Goal: Task Accomplishment & Management: Manage account settings

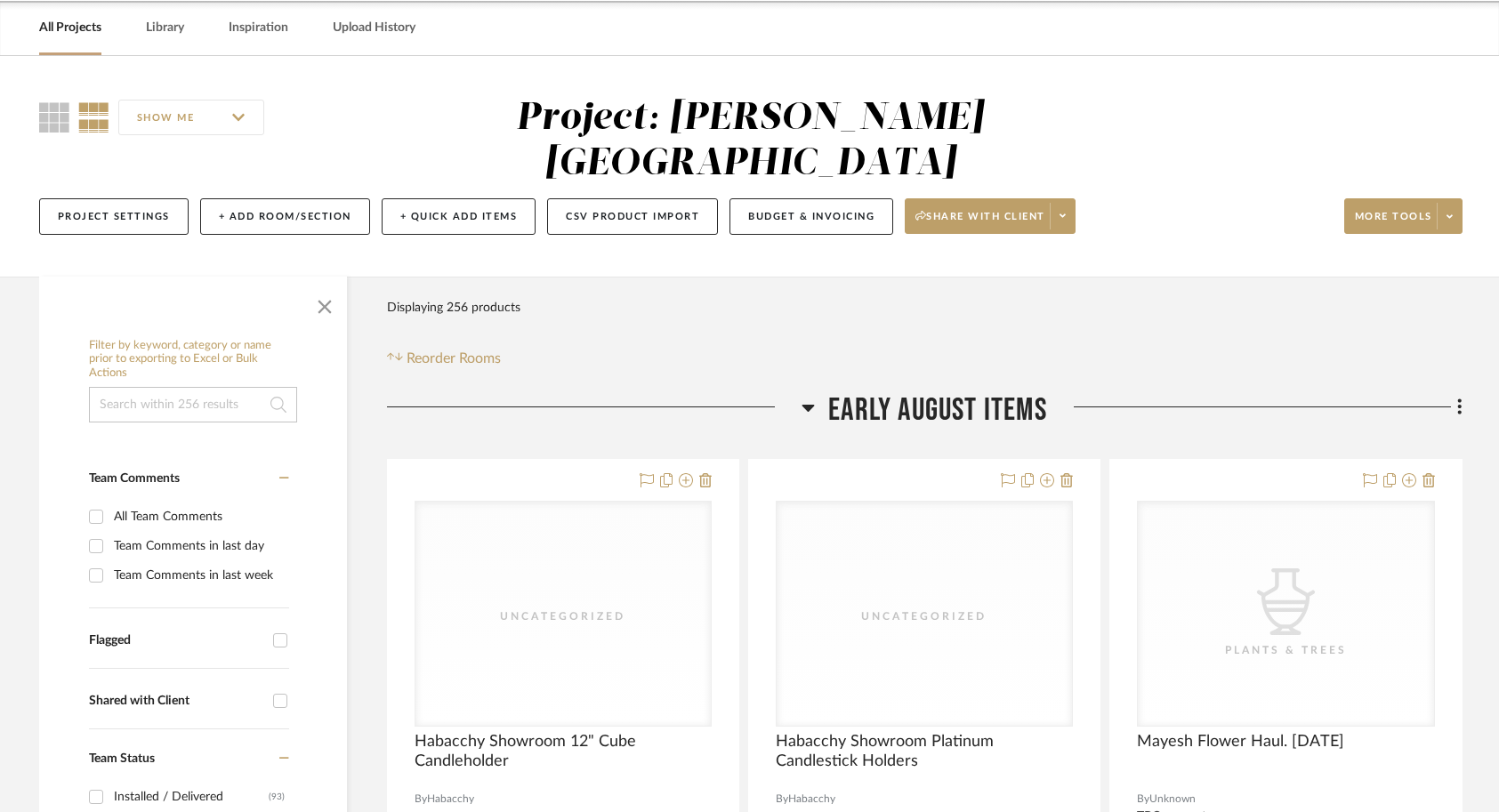
click at [49, 27] on link "All Projects" at bounding box center [70, 27] width 62 height 24
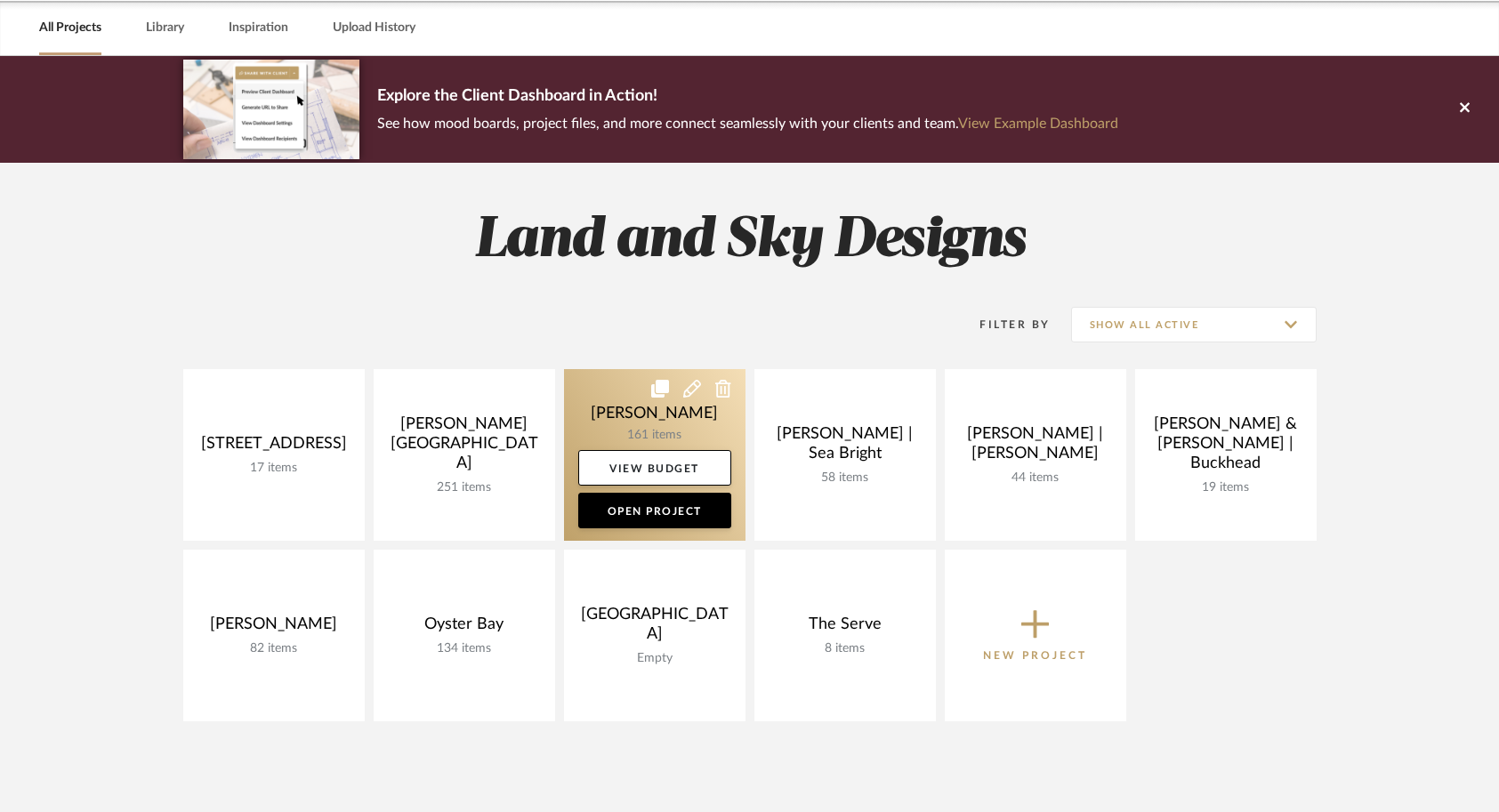
click at [626, 422] on link at bounding box center [654, 455] width 182 height 172
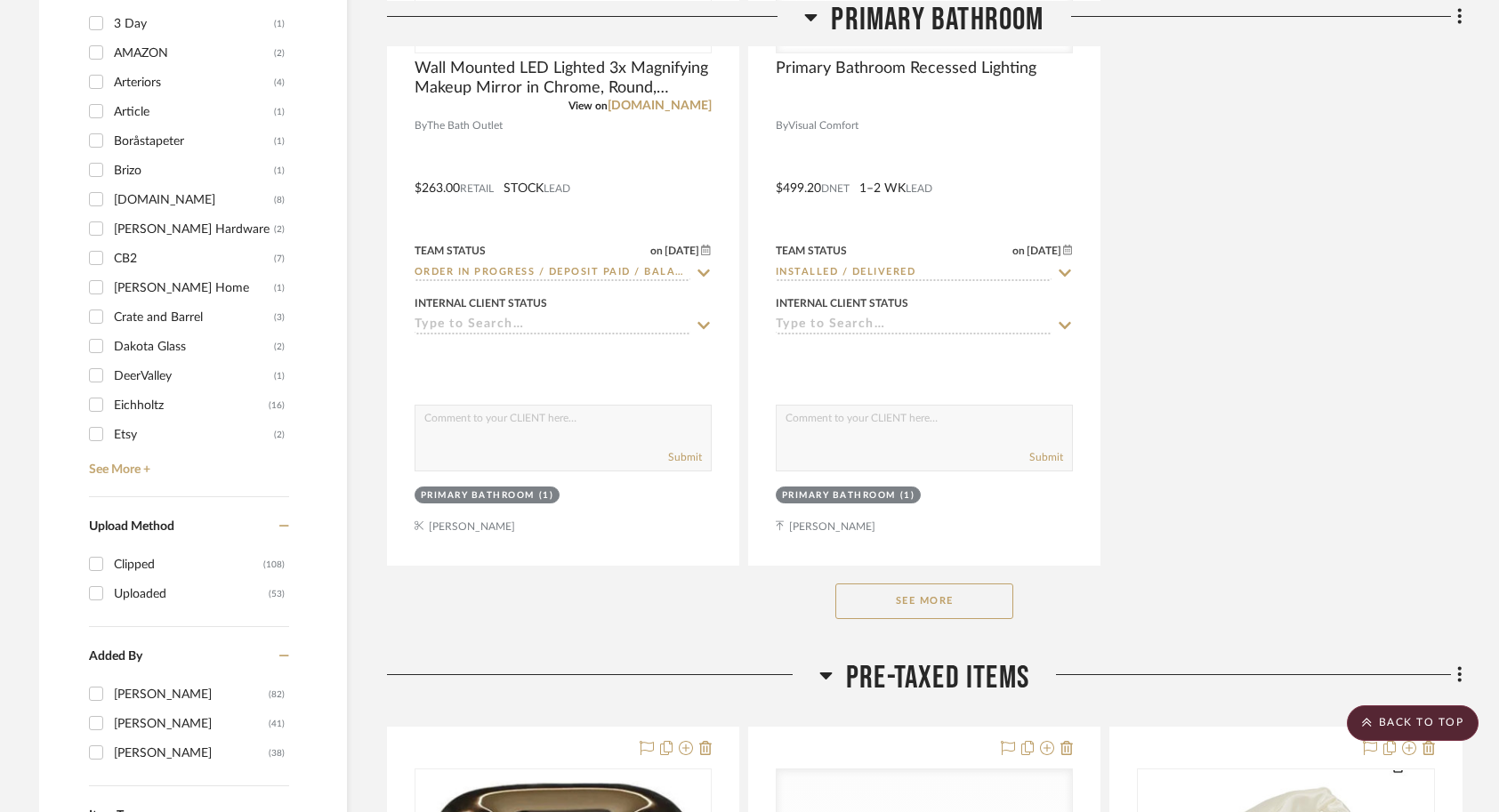
scroll to position [2398, 0]
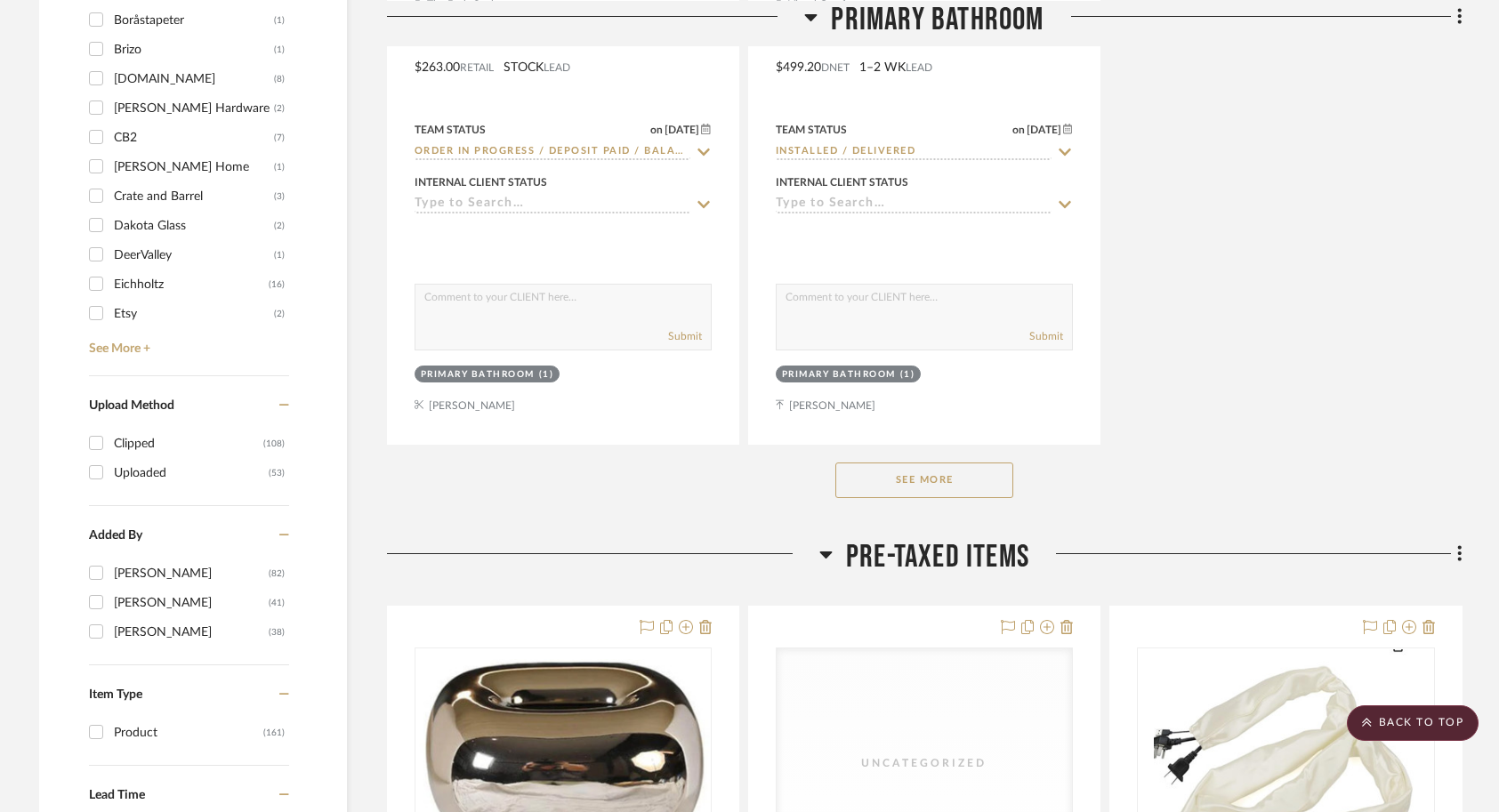
click at [936, 487] on button "See More" at bounding box center [924, 480] width 178 height 36
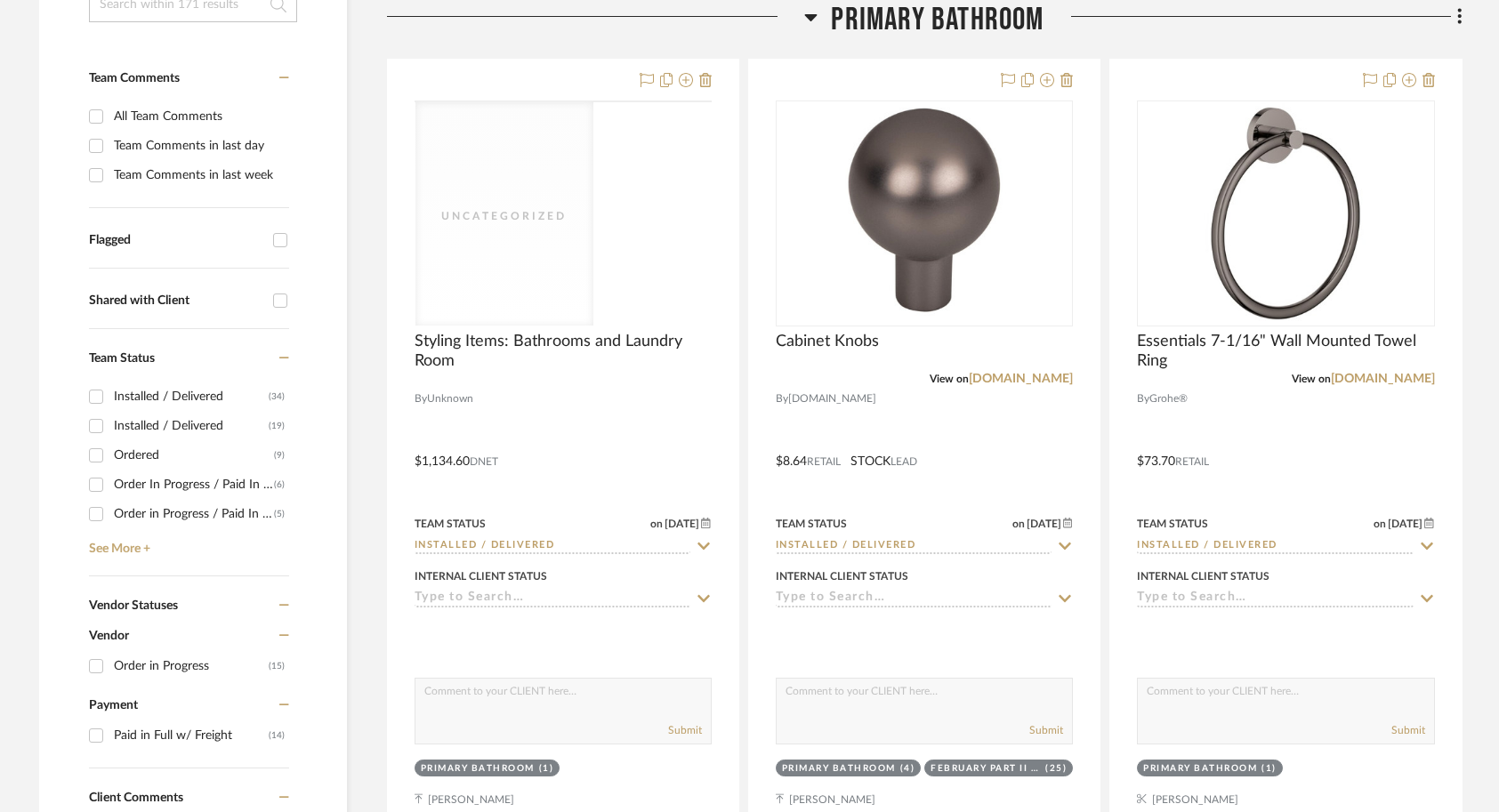
scroll to position [0, 0]
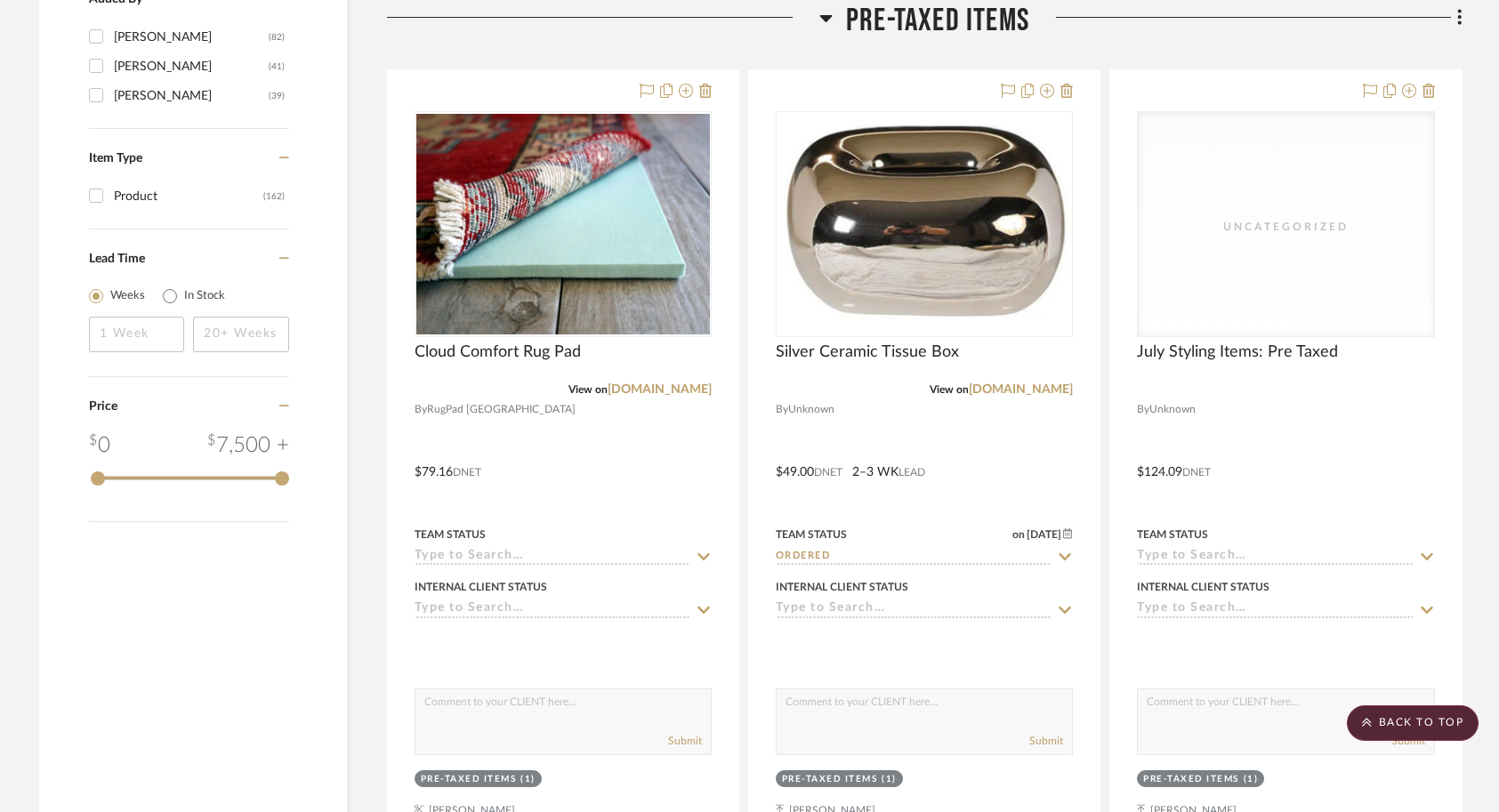
scroll to position [2923, 0]
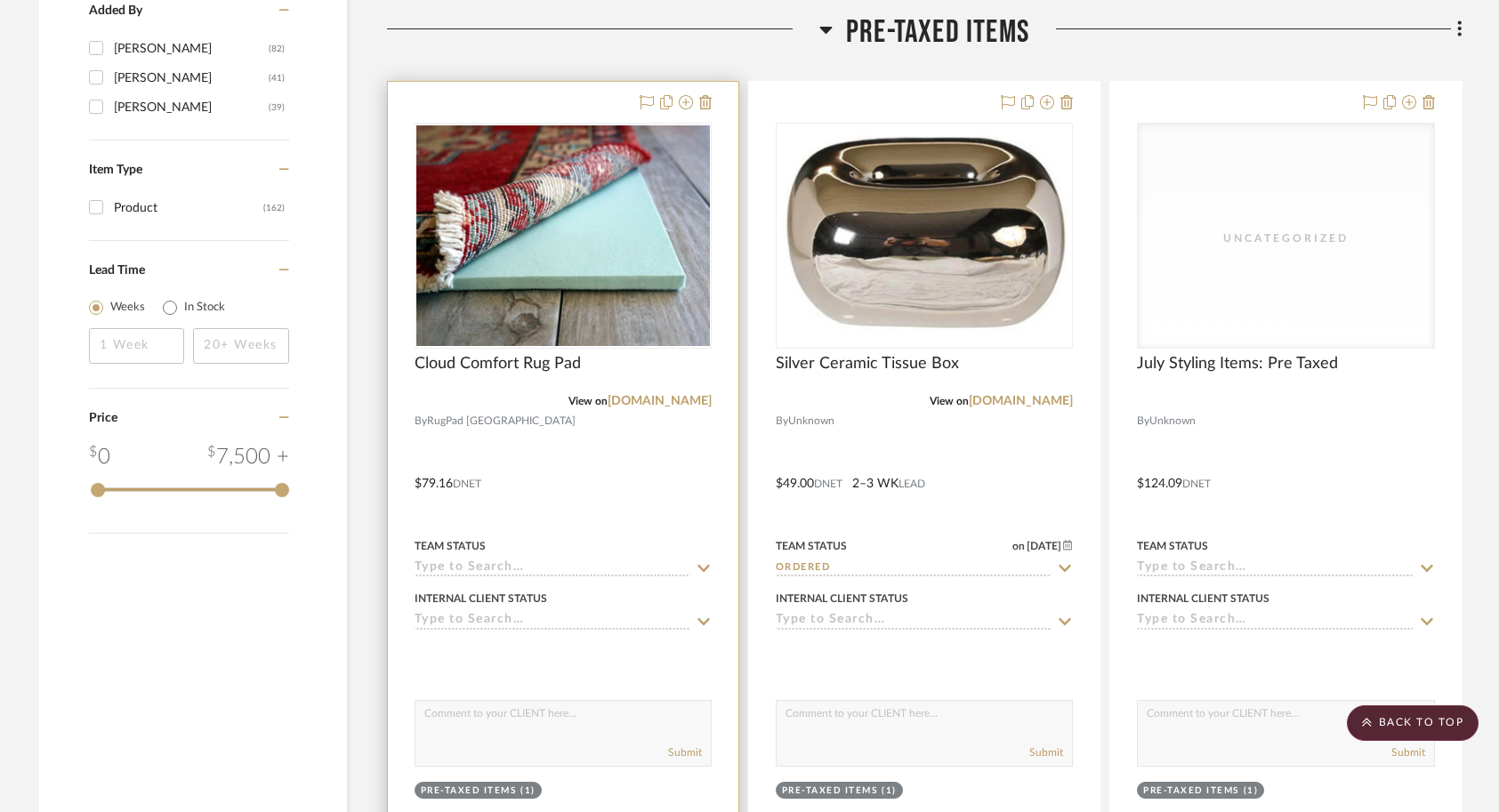
click at [626, 492] on div at bounding box center [563, 471] width 351 height 778
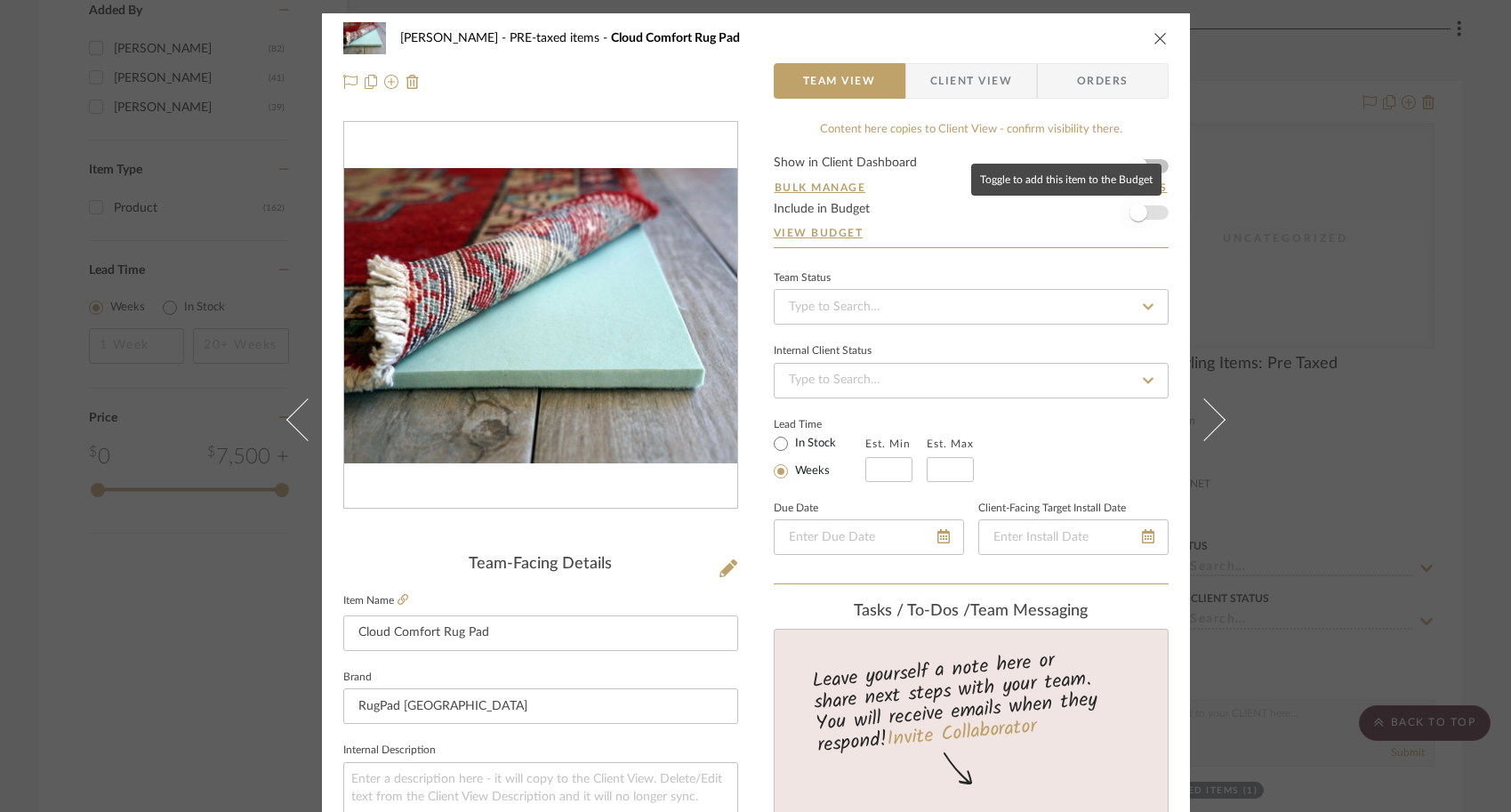
click at [1141, 217] on span "button" at bounding box center [1138, 212] width 39 height 39
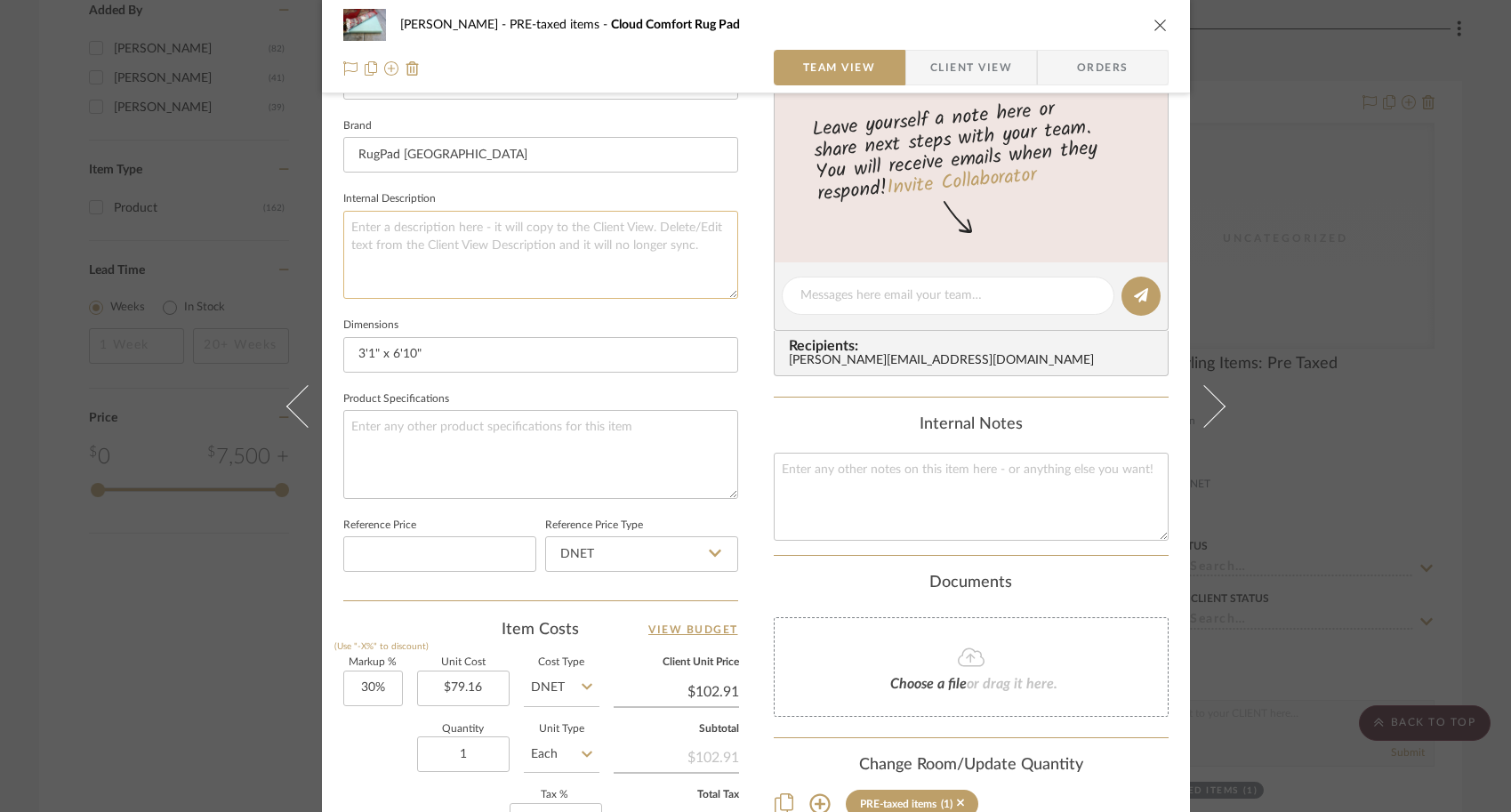
scroll to position [669, 0]
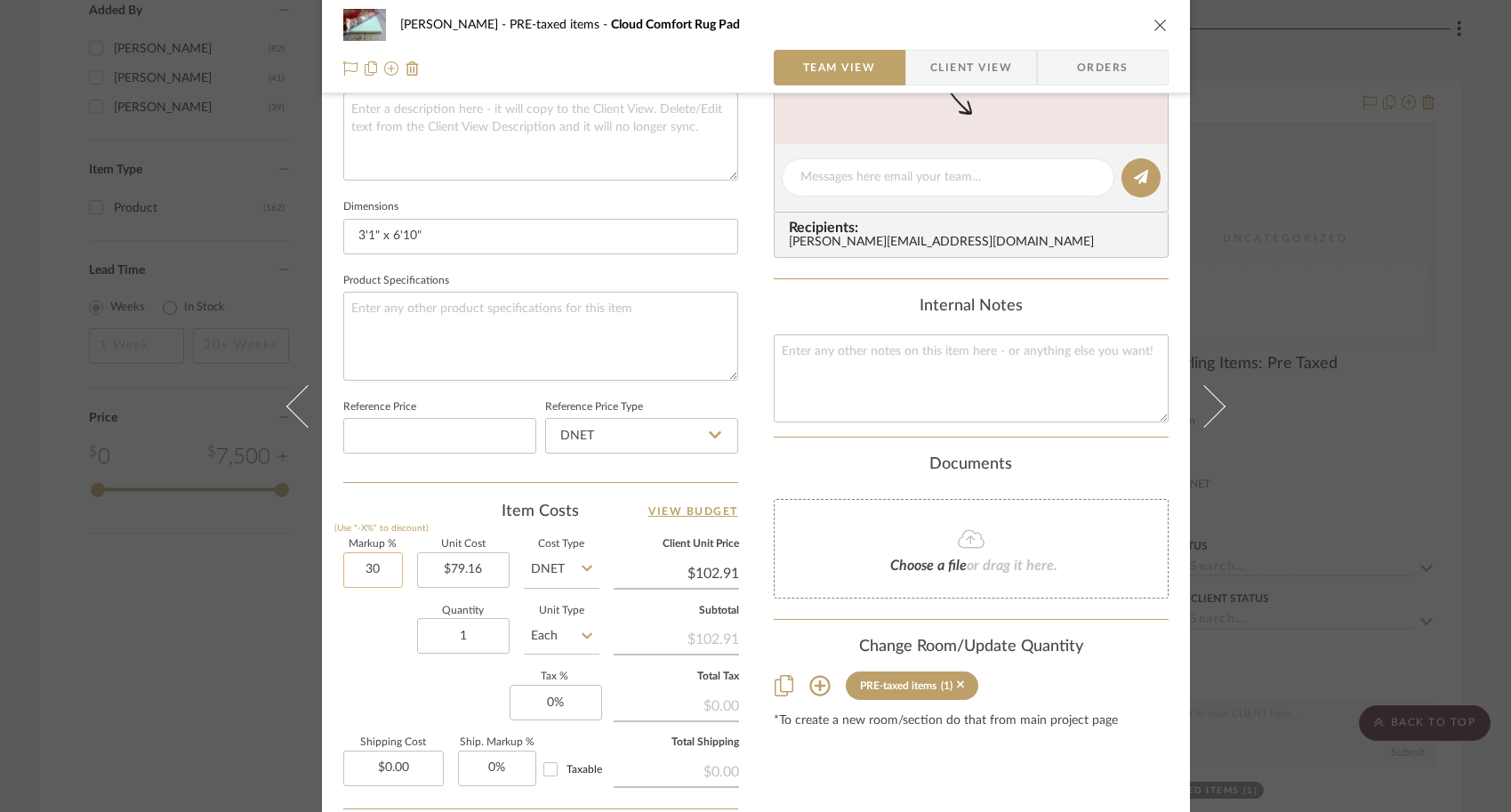
click at [369, 567] on input "30" at bounding box center [373, 570] width 60 height 36
click at [373, 568] on input "30" at bounding box center [373, 570] width 60 height 36
drag, startPoint x: 377, startPoint y: 568, endPoint x: 353, endPoint y: 568, distance: 24.0
click at [353, 568] on input "30" at bounding box center [373, 570] width 60 height 36
type input "10%"
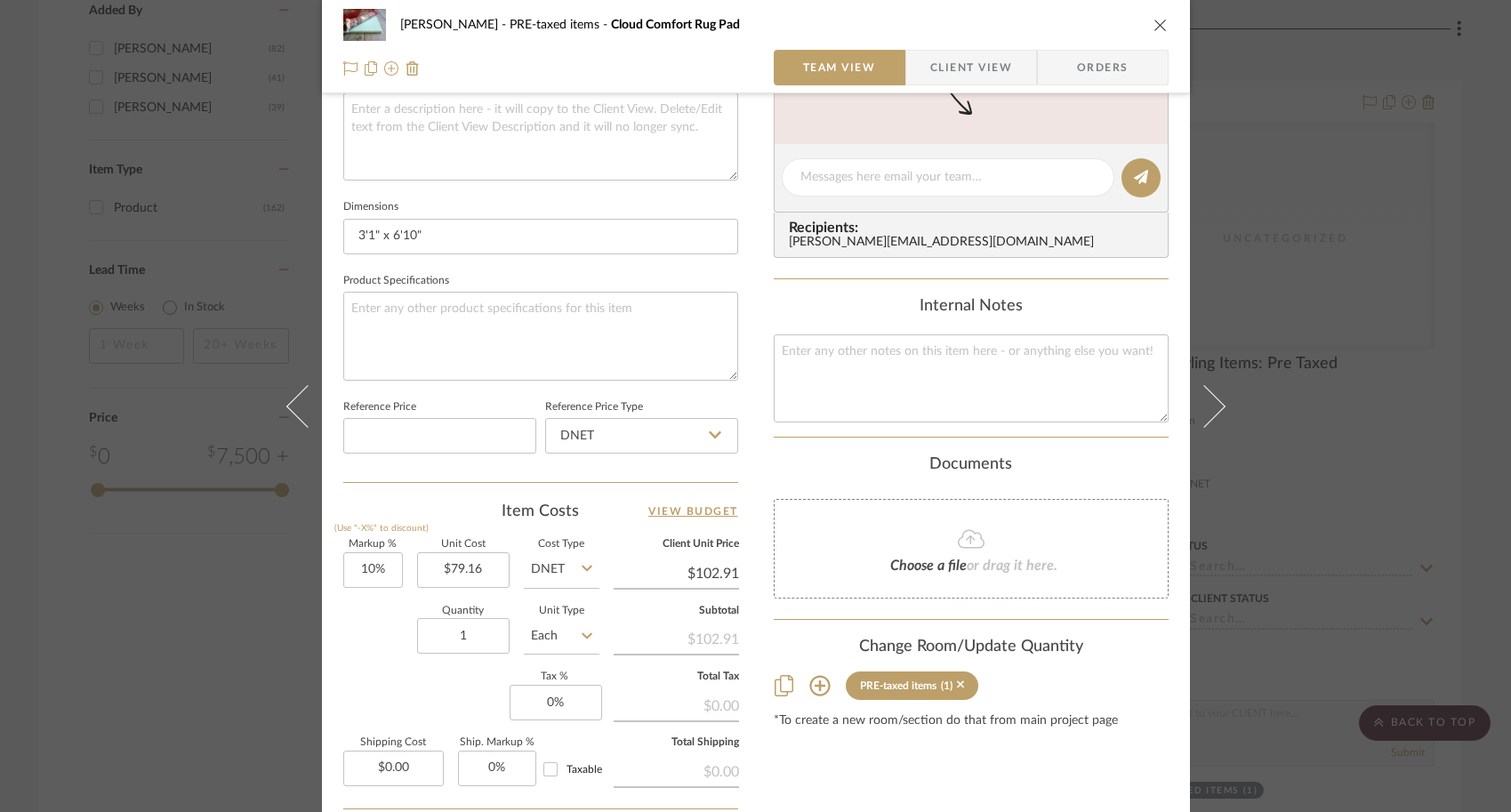
click at [326, 645] on div "Cindy Siesel PRE-taxed items Cloud Comfort Rug Pad Team View Client View Orders…" at bounding box center [756, 165] width 868 height 1643
type input "$87.08"
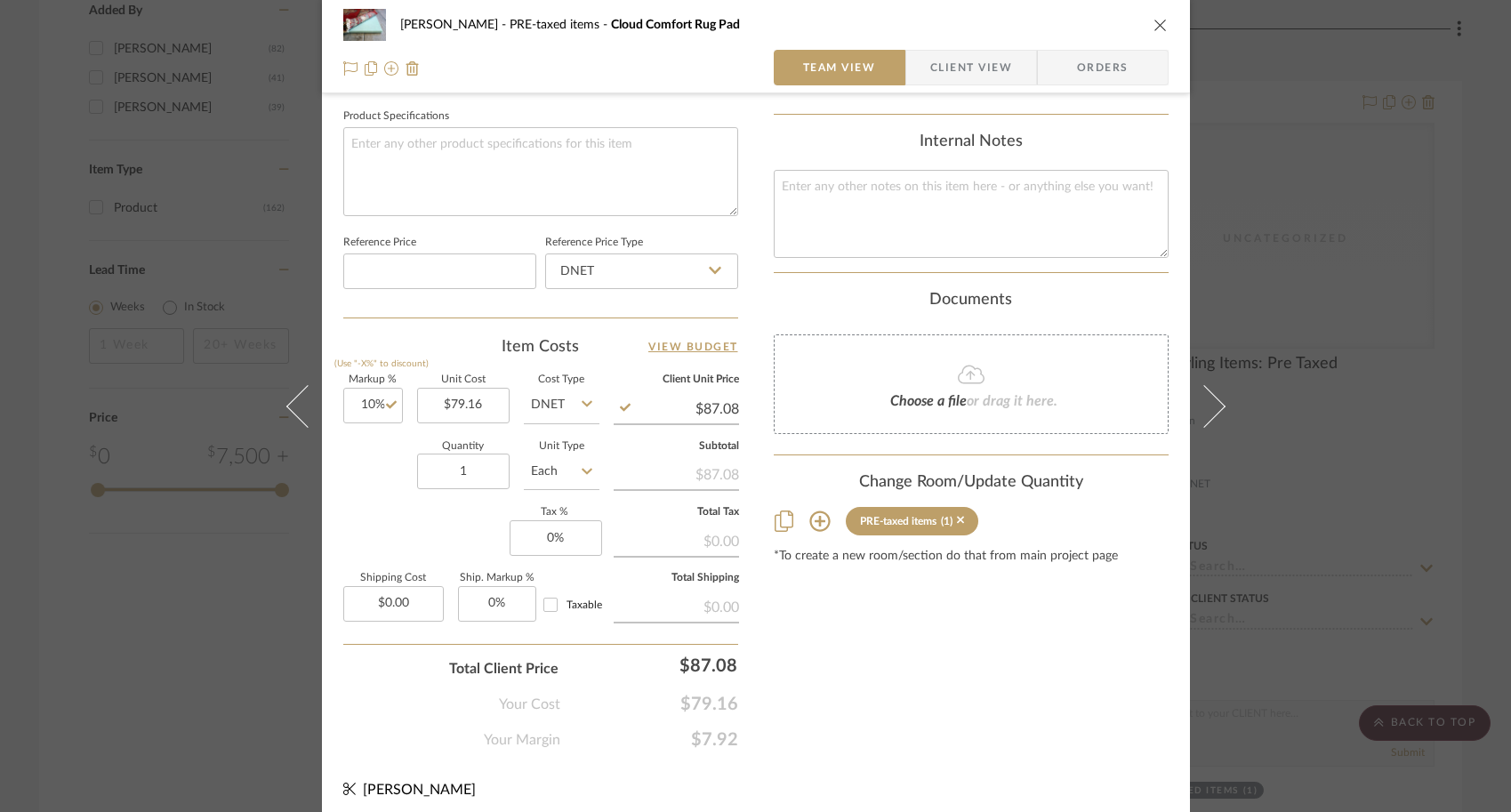
scroll to position [835, 0]
click at [563, 540] on input "0" at bounding box center [556, 537] width 93 height 36
type input "7.25%"
click at [607, 708] on span "$79.16" at bounding box center [650, 703] width 178 height 22
click at [932, 743] on div "Content here copies to Client View - confirm visibility there. Show in Client D…" at bounding box center [971, 18] width 395 height 1464
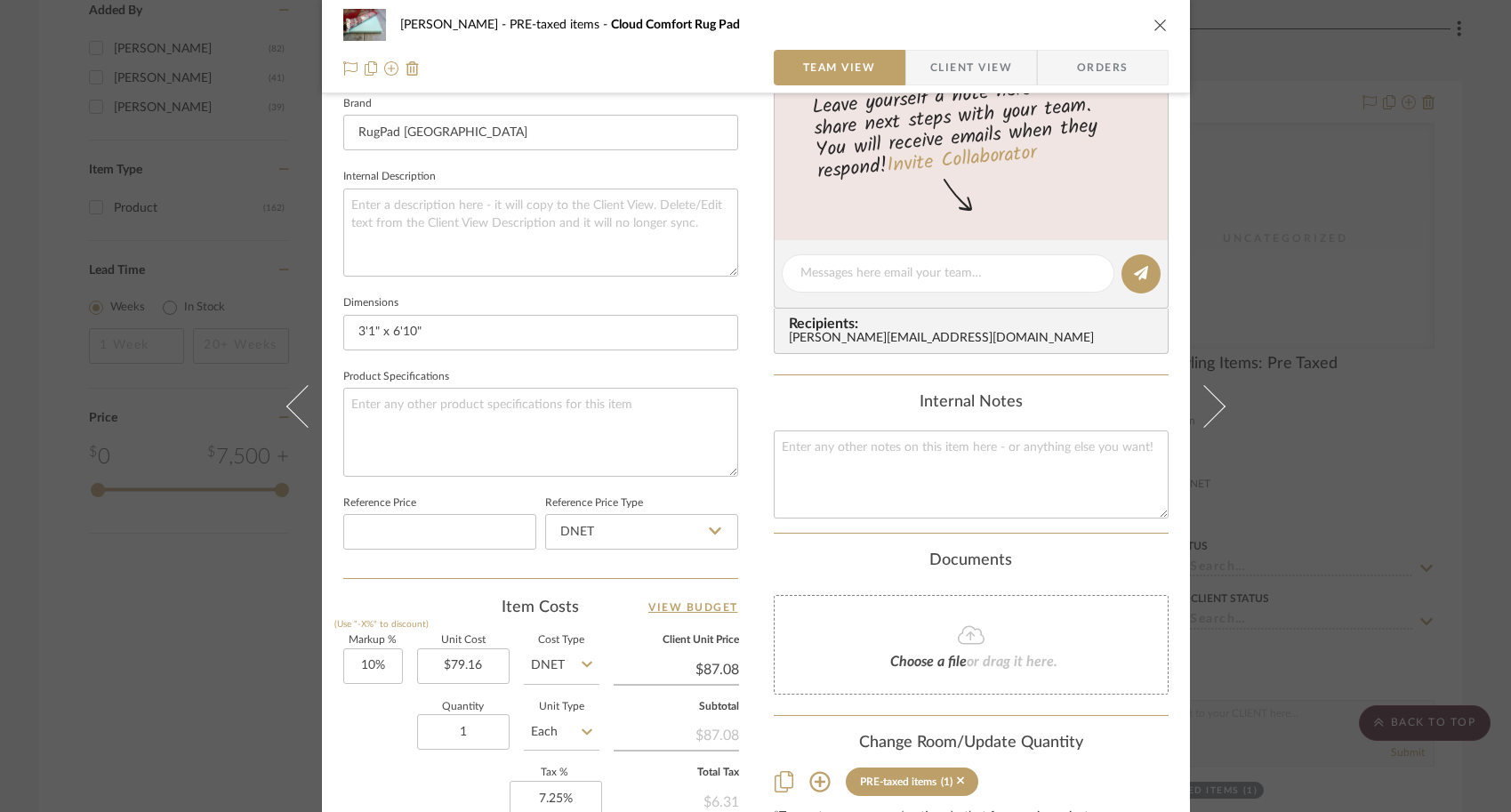
scroll to position [555, 0]
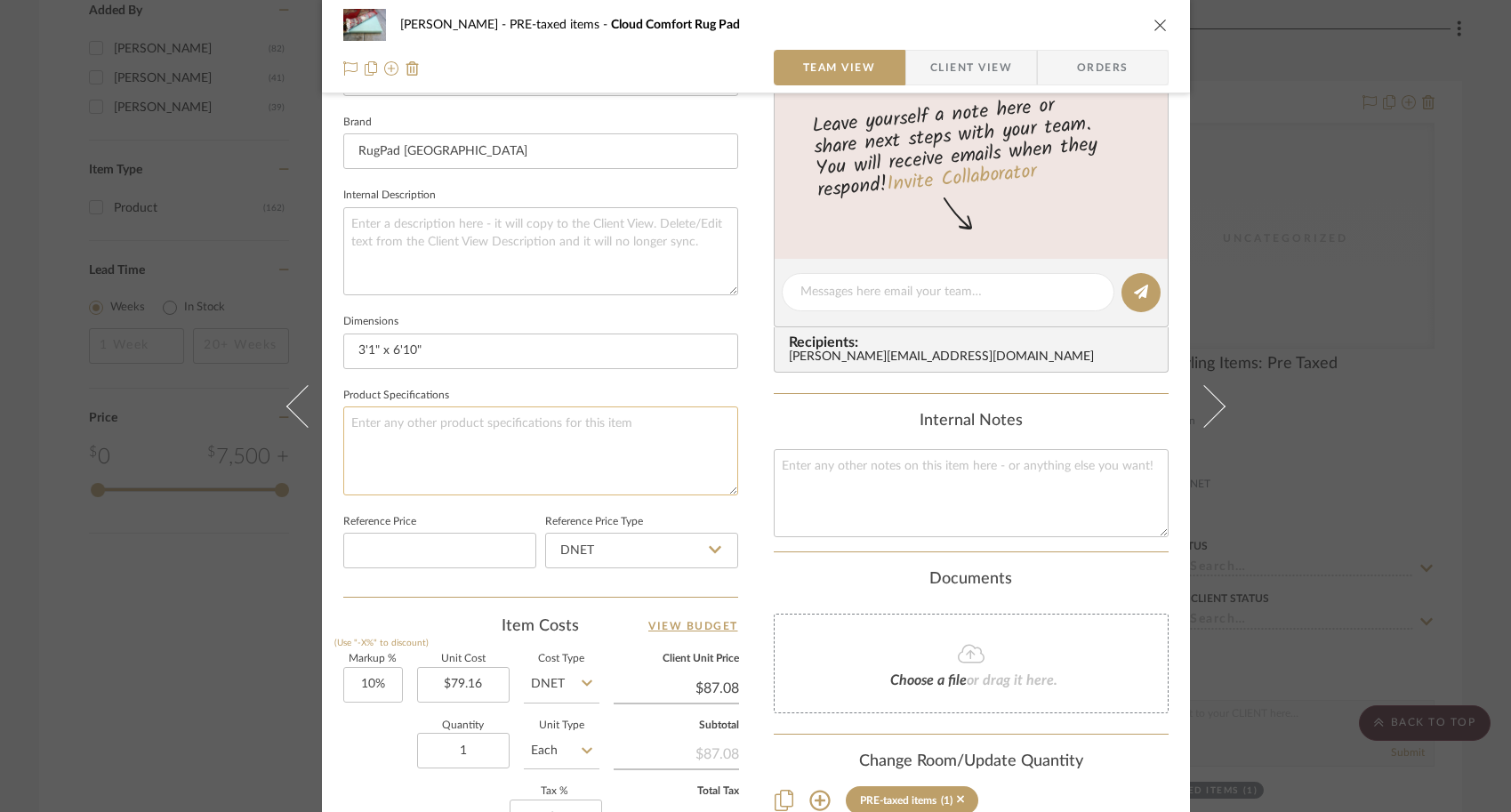
click at [593, 457] on textarea at bounding box center [541, 450] width 395 height 88
type textarea "free shipping"
click at [1312, 633] on div "Cindy Siesel PRE-taxed items Cloud Comfort Rug Pad Team View Client View Orders…" at bounding box center [756, 406] width 1511 height 812
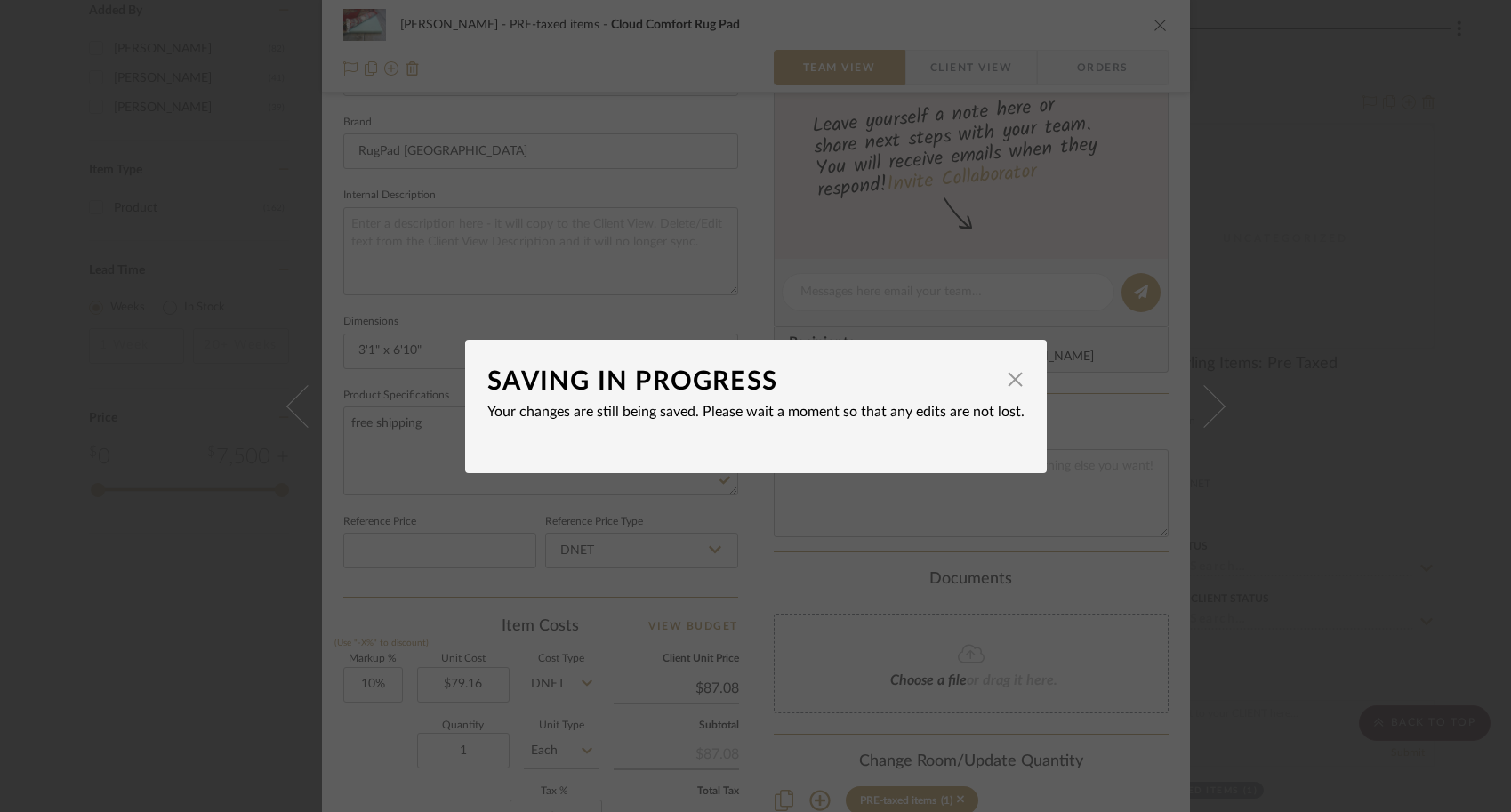
click at [1106, 655] on div "SAVING IN PROGRESS × Your changes are still being saved. Please wait a moment s…" at bounding box center [756, 406] width 1511 height 812
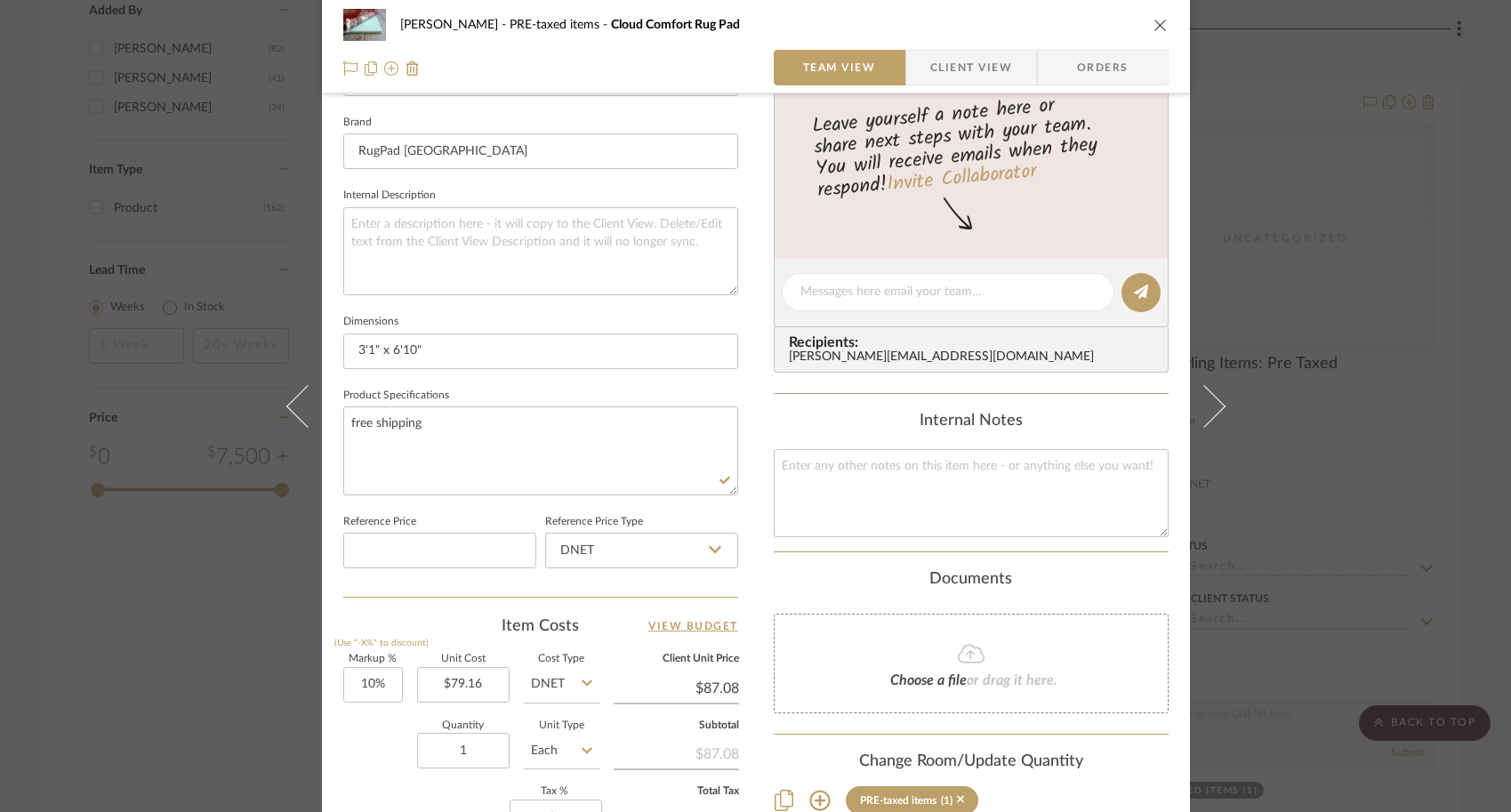
click at [1120, 596] on div "Documents Choose a file or drag it here." at bounding box center [971, 642] width 395 height 144
click at [1288, 596] on div "Cindy Siesel PRE-taxed items Cloud Comfort Rug Pad Team View Client View Orders…" at bounding box center [756, 406] width 1511 height 812
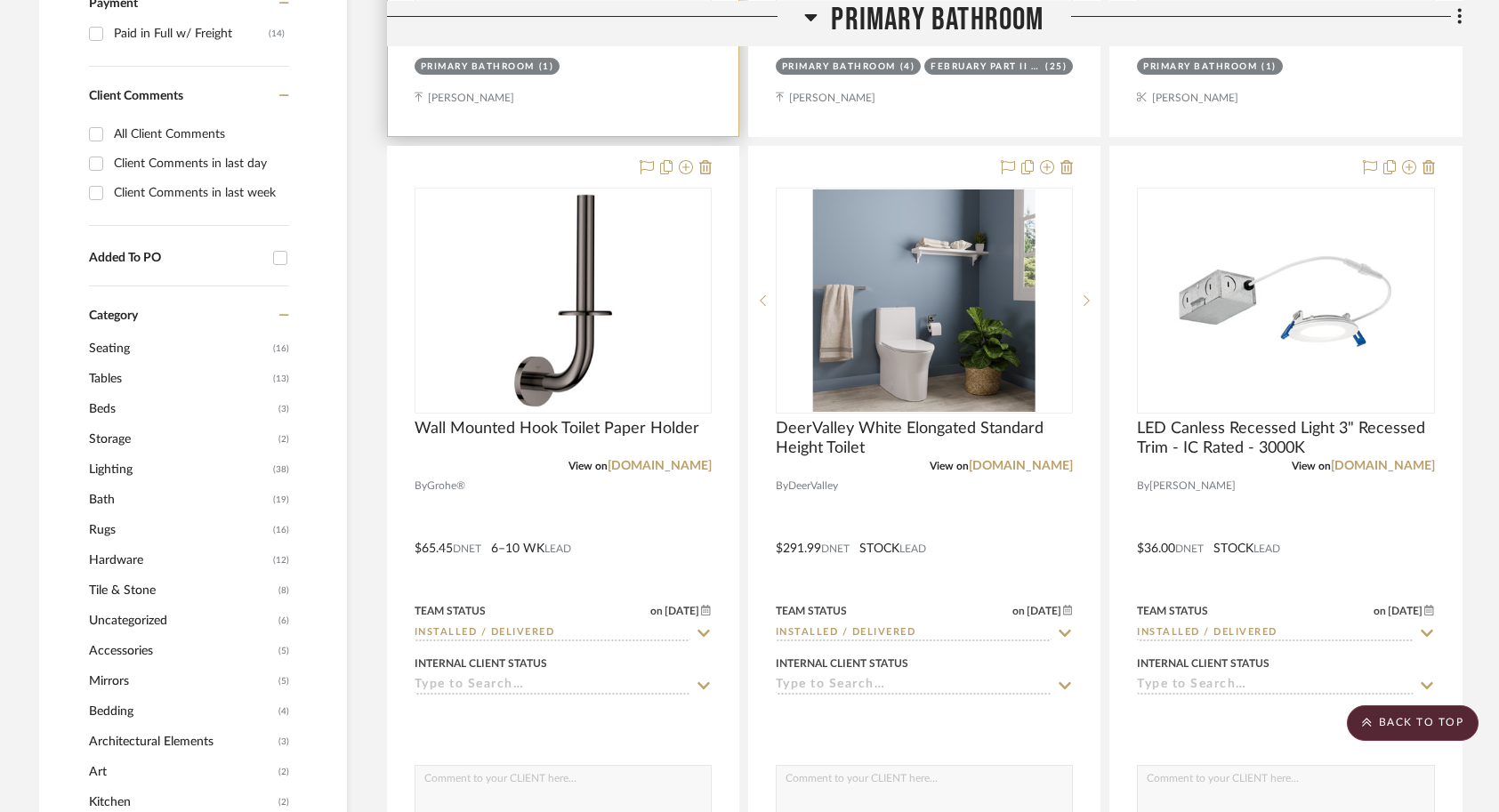
scroll to position [0, 0]
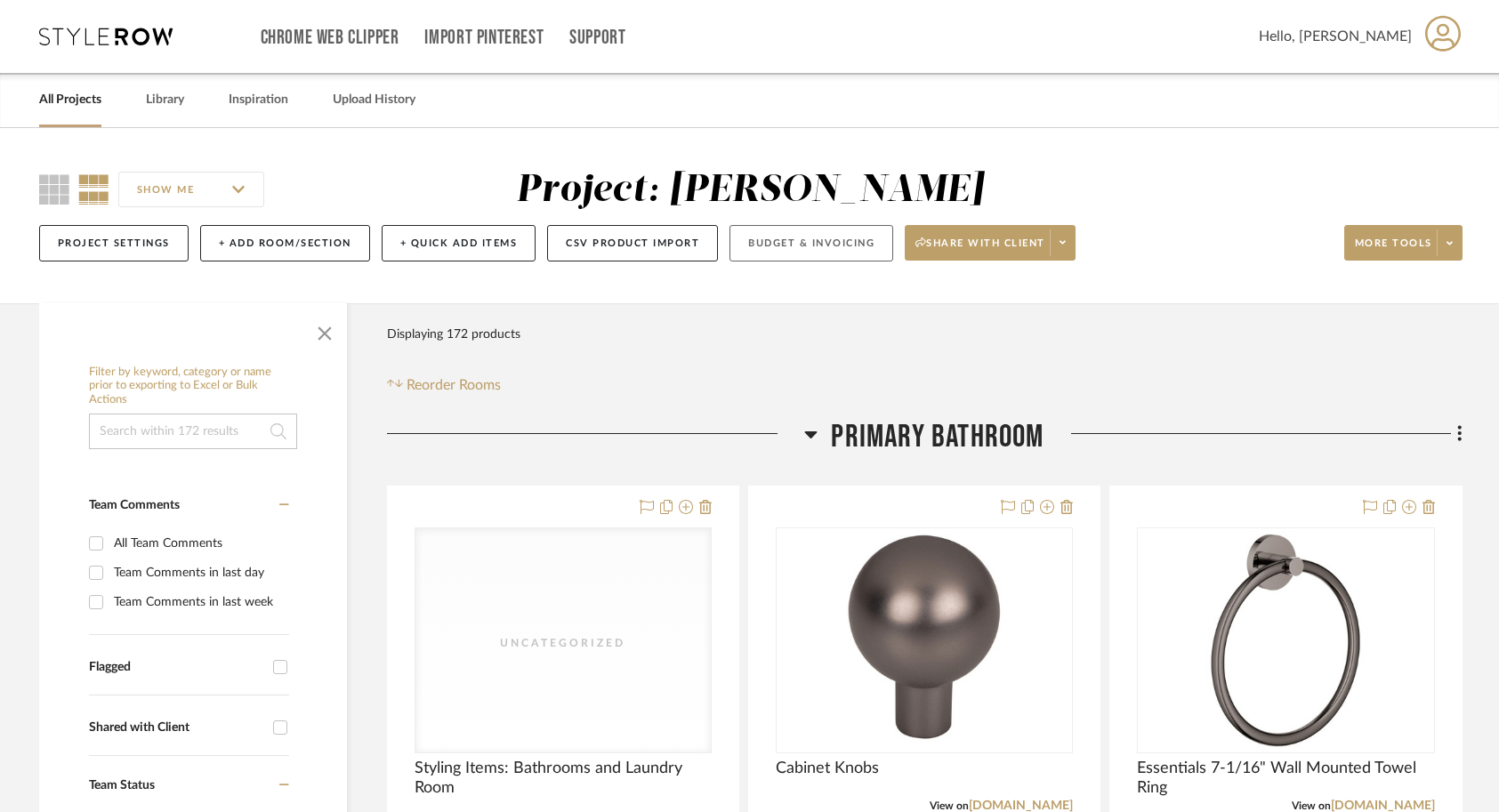
click at [809, 255] on button "Budget & Invoicing" at bounding box center [811, 243] width 164 height 37
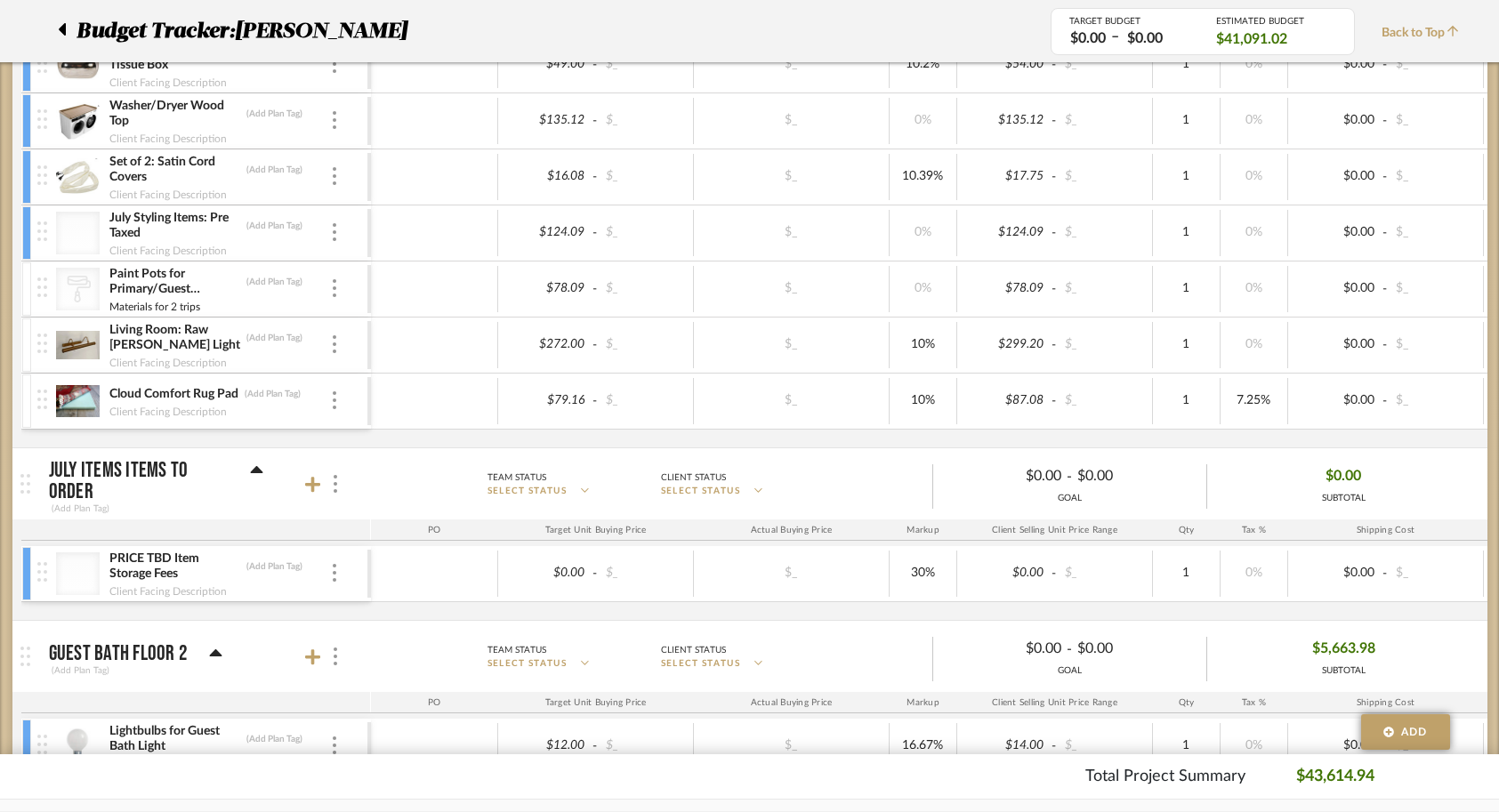
scroll to position [2081, 0]
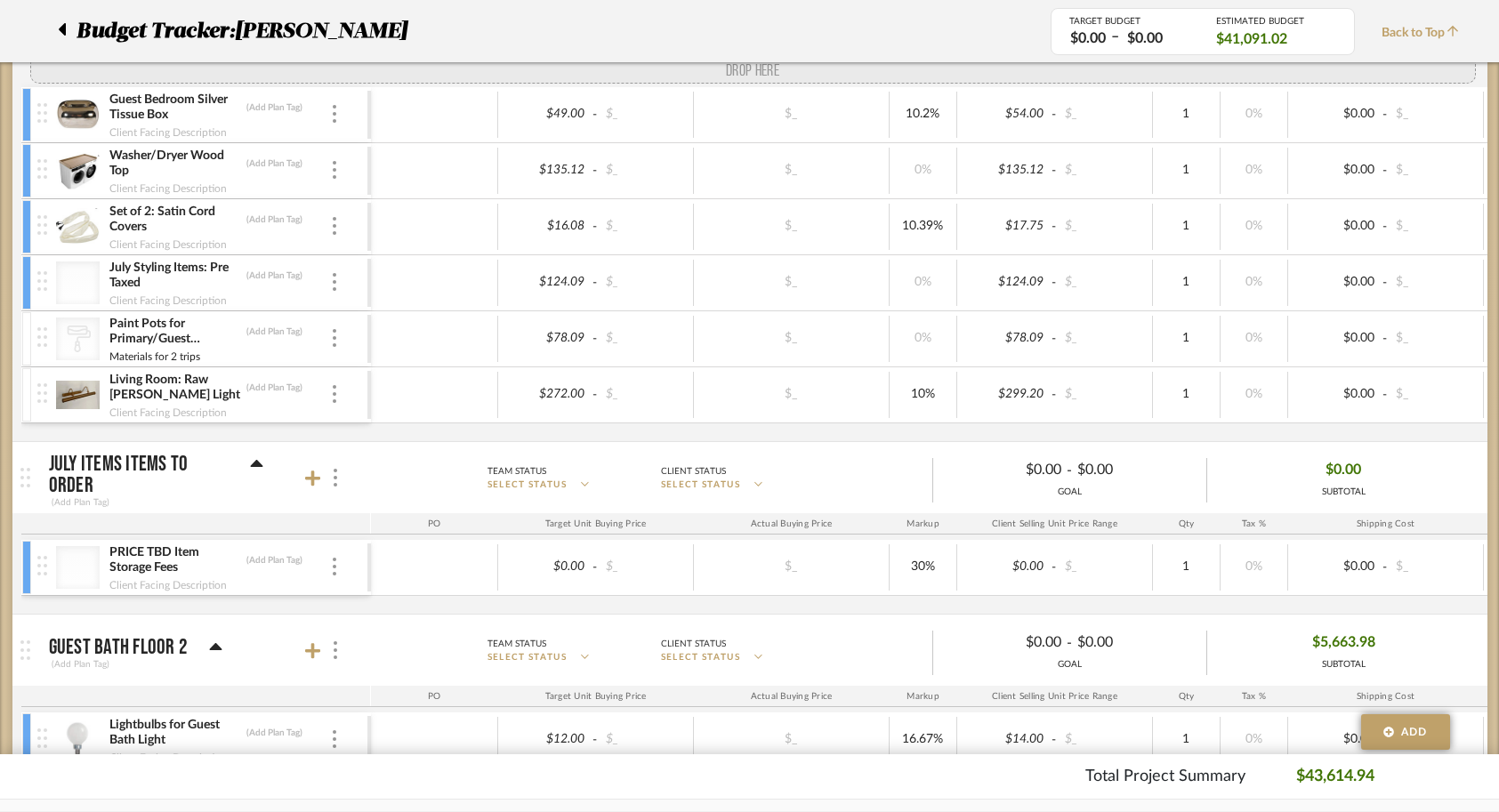
drag, startPoint x: 44, startPoint y: 427, endPoint x: 92, endPoint y: 97, distance: 333.5
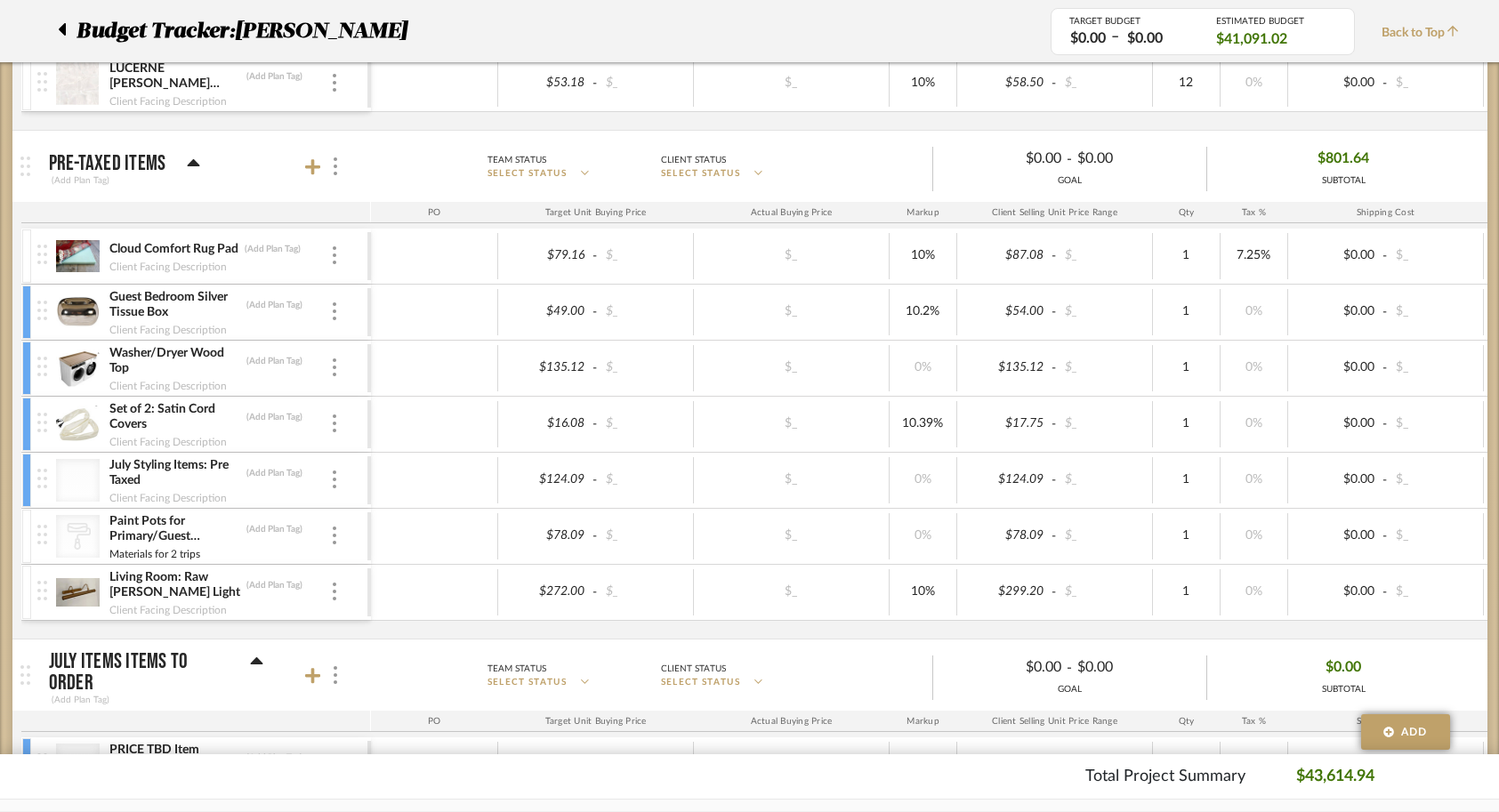
scroll to position [1902, 0]
click at [85, 269] on img at bounding box center [78, 257] width 44 height 43
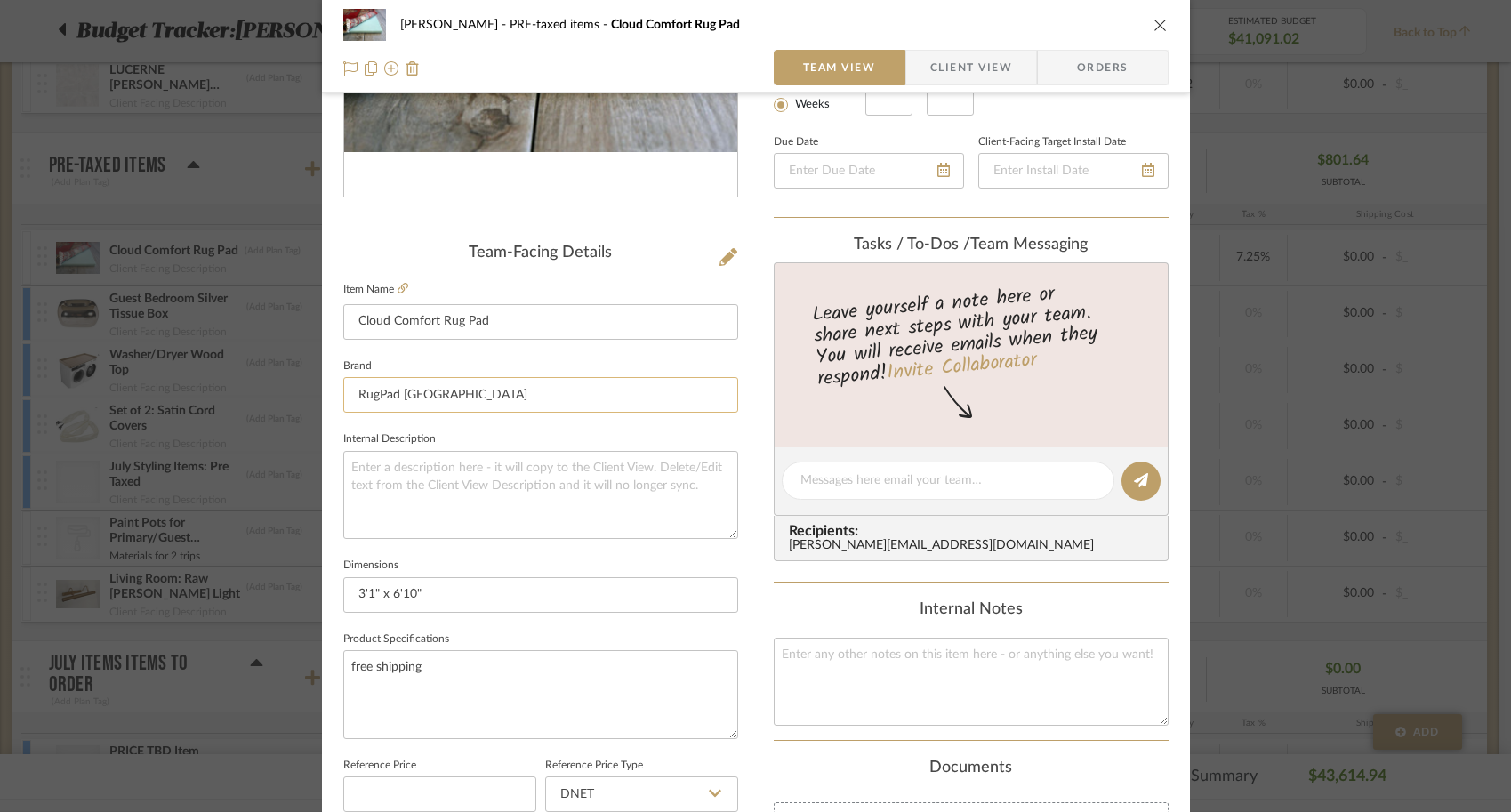
scroll to position [312, 0]
drag, startPoint x: 454, startPoint y: 582, endPoint x: 488, endPoint y: 594, distance: 36.1
click at [488, 594] on input "3'1" x 6'10"" at bounding box center [541, 595] width 395 height 36
click at [368, 592] on input "3'1" x 6'10"" at bounding box center [541, 595] width 395 height 36
click at [379, 596] on input "3'1" x 6'10"" at bounding box center [541, 595] width 395 height 36
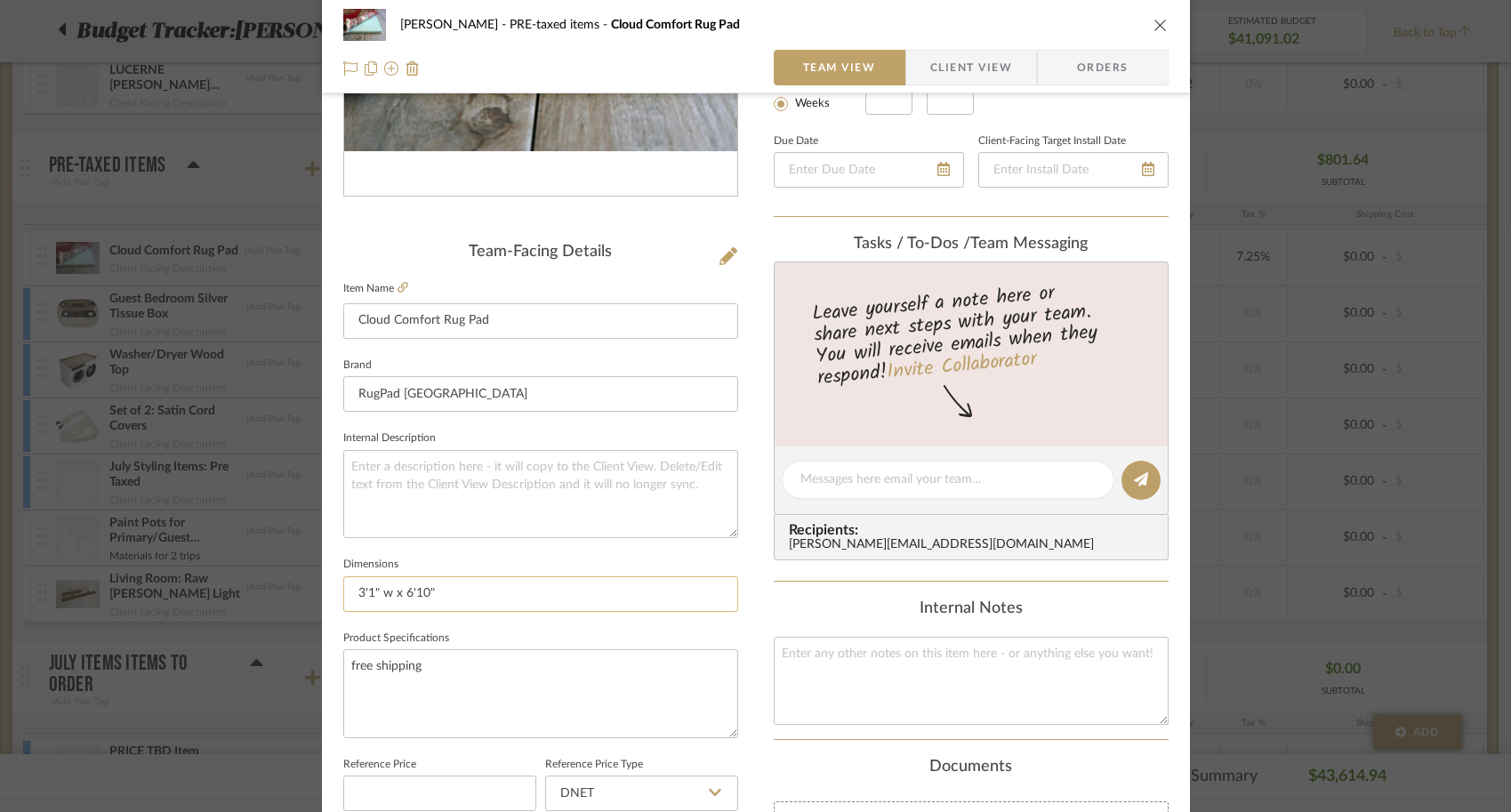
click at [478, 595] on input "3'1" w x 6'10"" at bounding box center [541, 595] width 395 height 36
drag, startPoint x: 548, startPoint y: 596, endPoint x: 345, endPoint y: 592, distance: 203.0
click at [345, 592] on input "3'1" w x 6'10" l x 7/16" thickness" at bounding box center [541, 595] width 395 height 36
type input "3'1" w x 6'10" l x 7/16" thickness"
click at [209, 567] on div "Cindy Siesel PRE-taxed items Cloud Comfort Rug Pad Team View Client View Orders…" at bounding box center [756, 406] width 1511 height 812
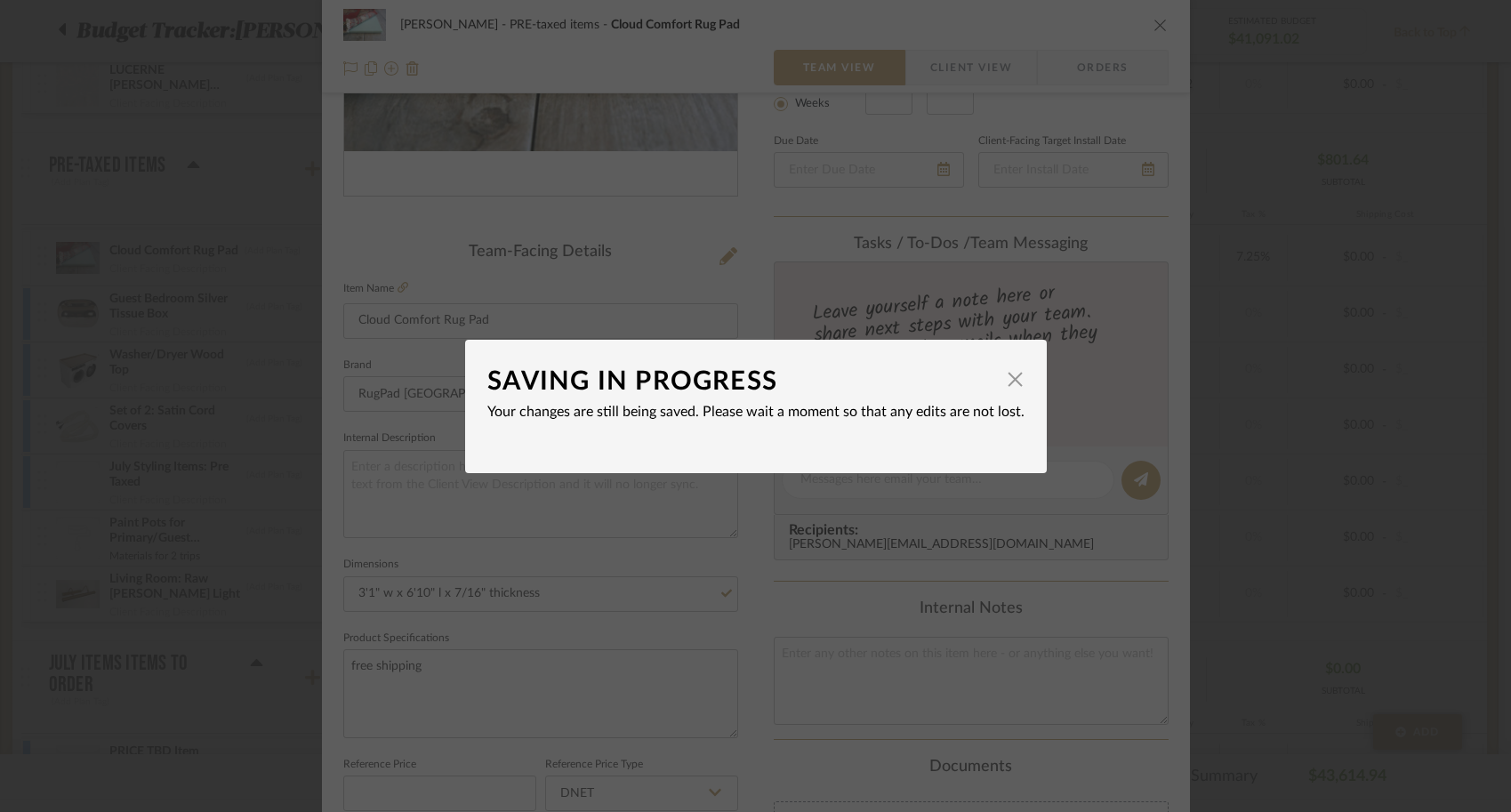
click at [122, 512] on div "SAVING IN PROGRESS × Your changes are still being saved. Please wait a moment s…" at bounding box center [756, 406] width 1511 height 812
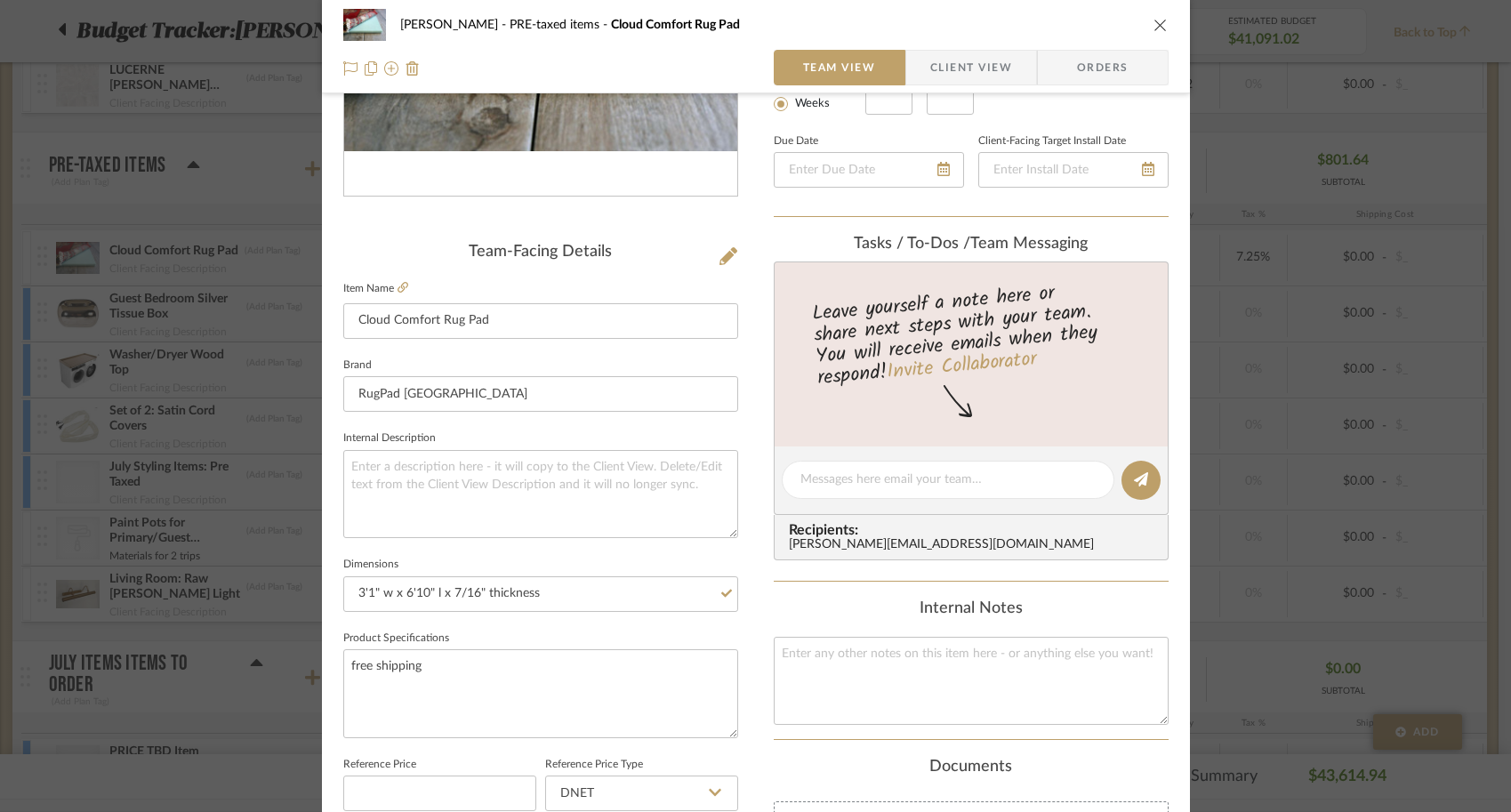
click at [175, 475] on div "Cindy Siesel PRE-taxed items Cloud Comfort Rug Pad Team View Client View Orders…" at bounding box center [756, 406] width 1511 height 812
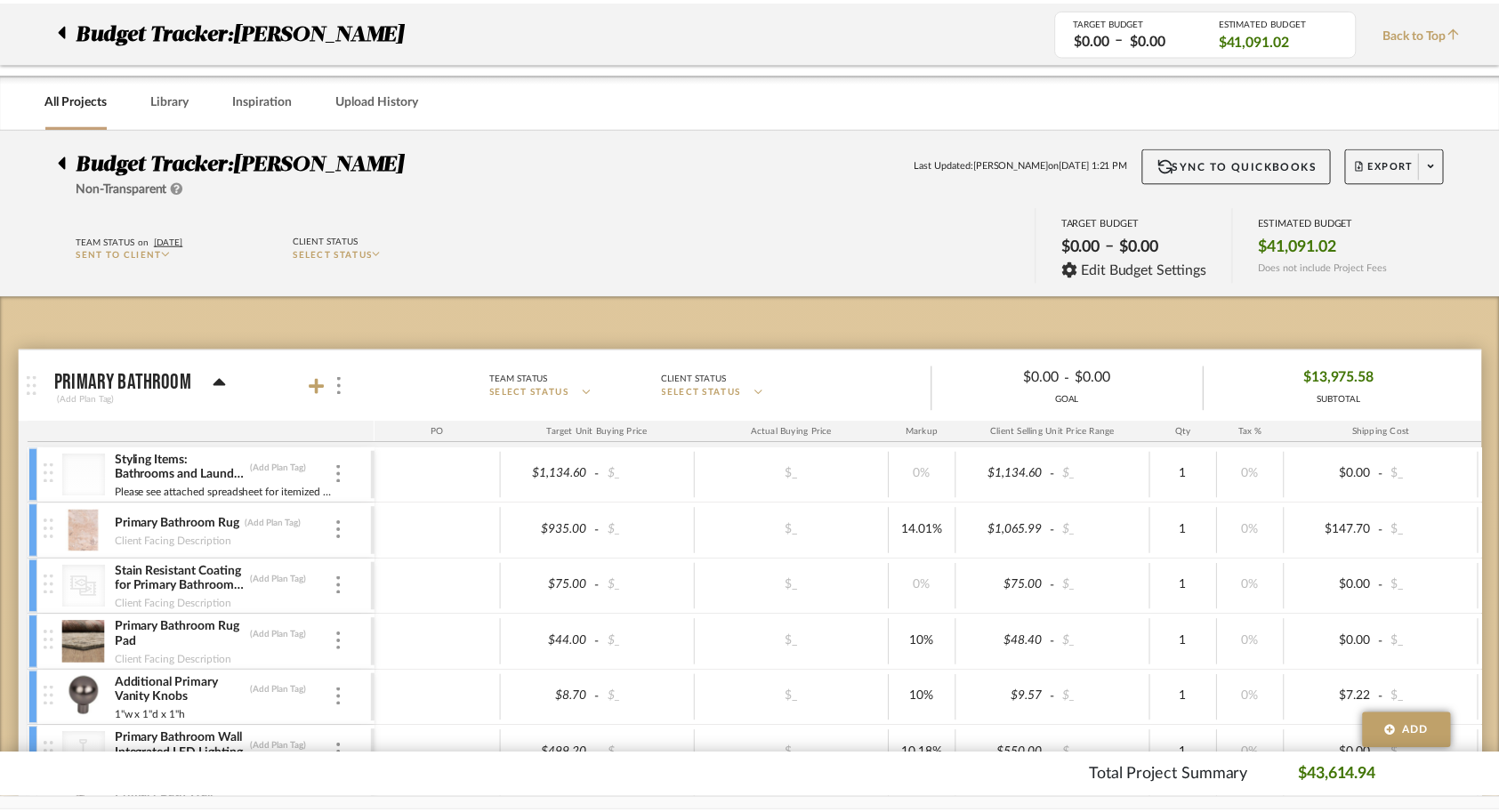
scroll to position [1902, 0]
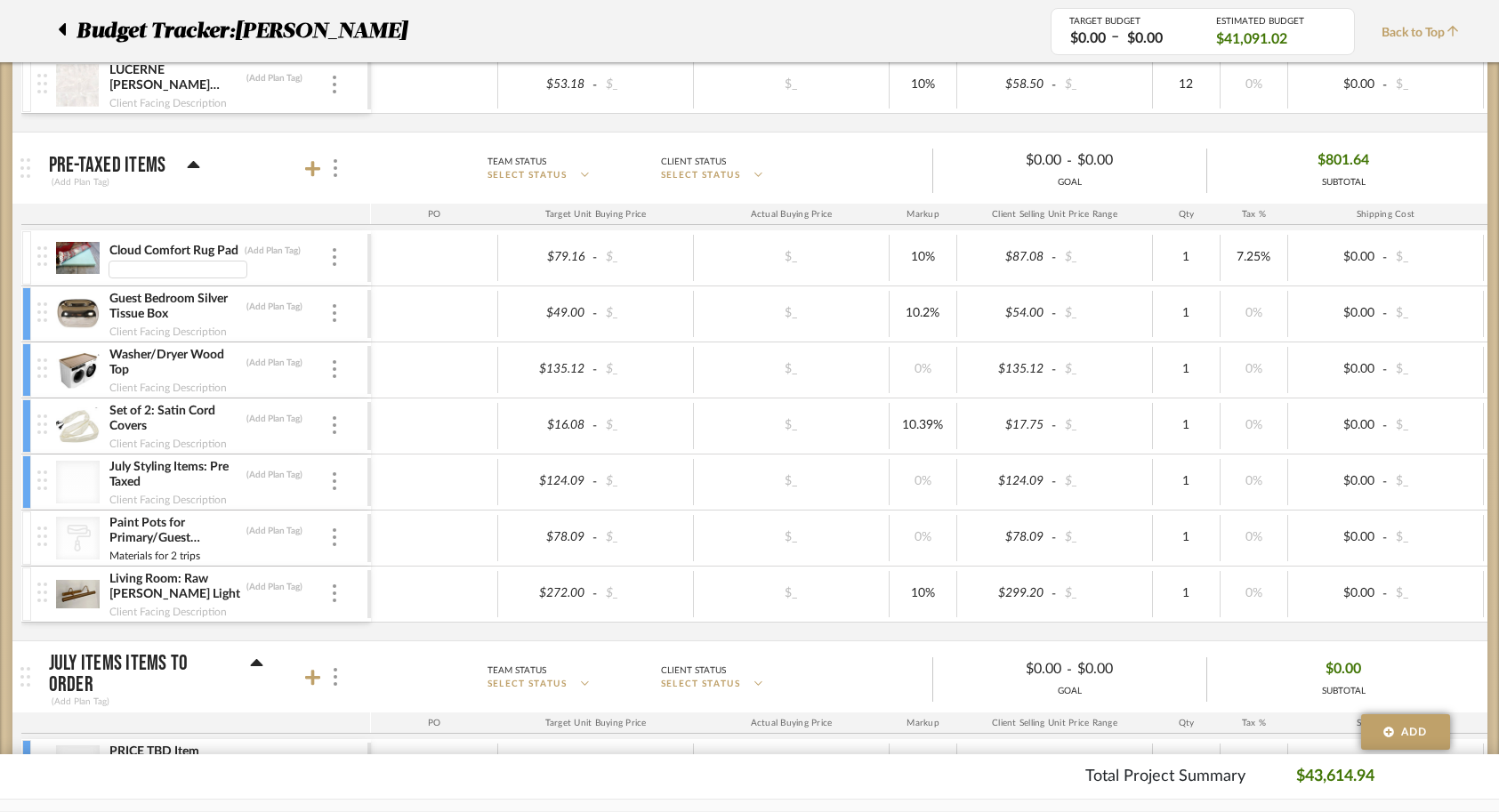
type input "3'1" w x 6'10" l x 7/16" thickness"
click at [455, 368] on div at bounding box center [434, 370] width 128 height 46
click at [29, 249] on div at bounding box center [26, 258] width 9 height 53
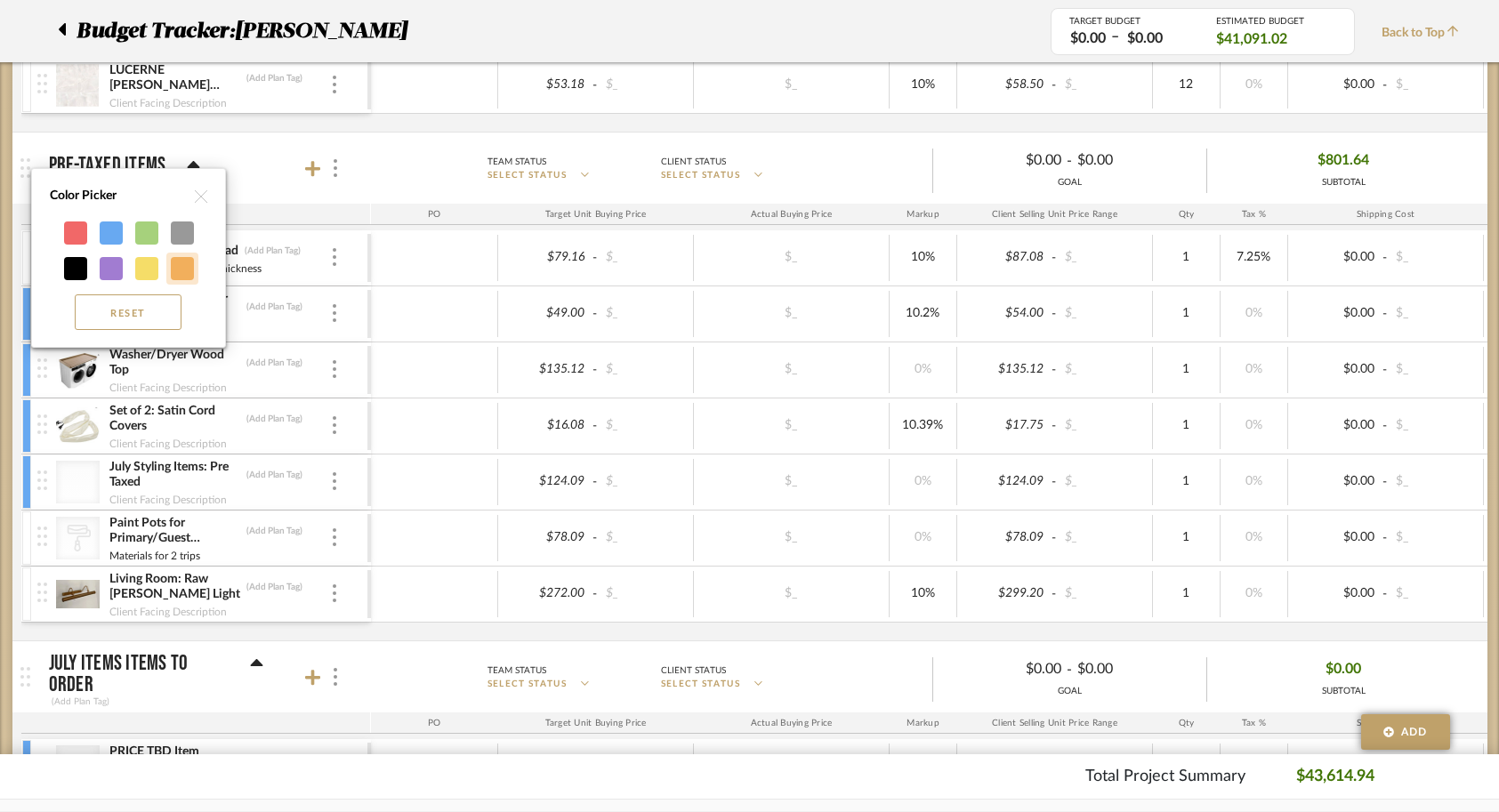
click at [170, 259] on div at bounding box center [182, 268] width 23 height 23
click at [177, 270] on div at bounding box center [183, 268] width 23 height 23
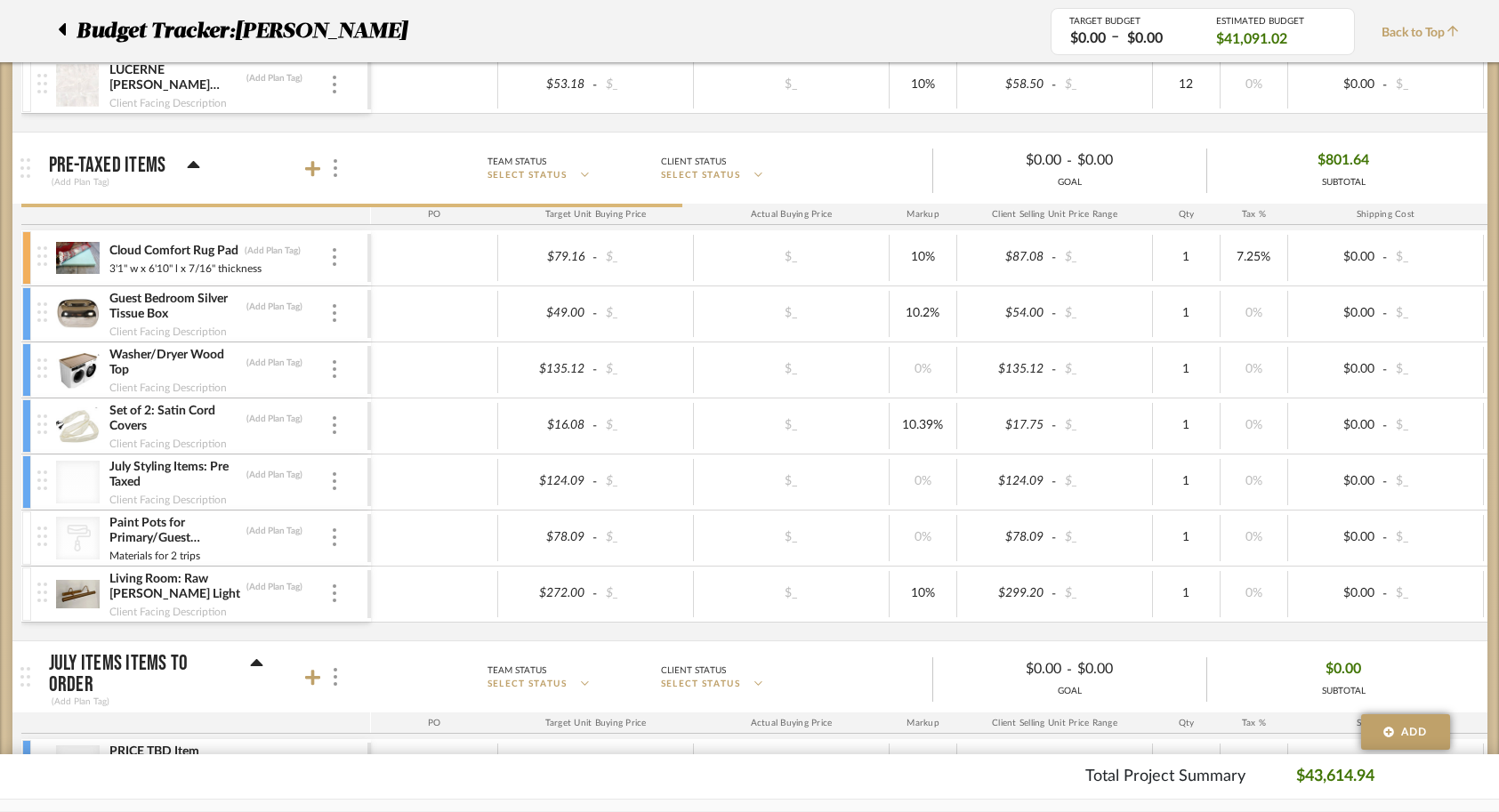
click at [351, 320] on div "Guest Bedroom Silver Tissue Box (Add Plan Tag) Client Facing Description" at bounding box center [202, 314] width 330 height 55
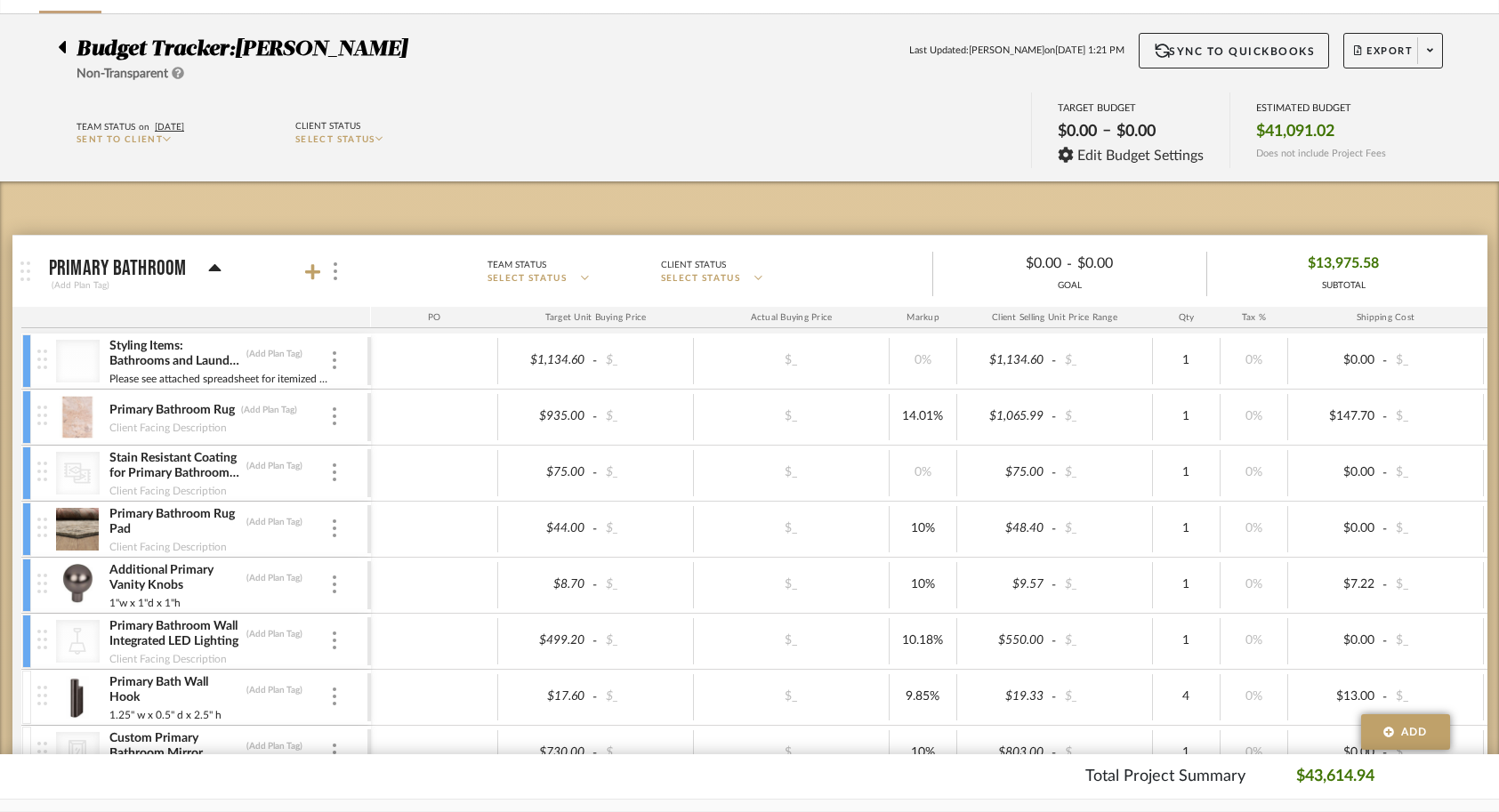
scroll to position [114, 0]
